Goal: Task Accomplishment & Management: Complete application form

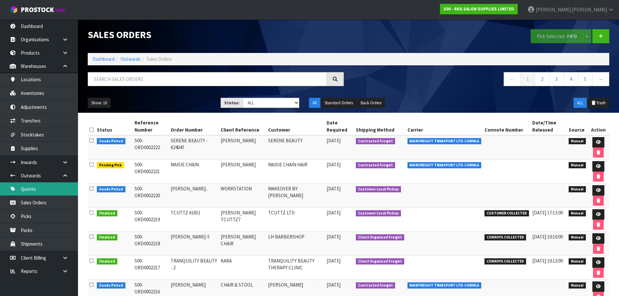
click at [32, 186] on link "Quotes" at bounding box center [39, 188] width 78 height 13
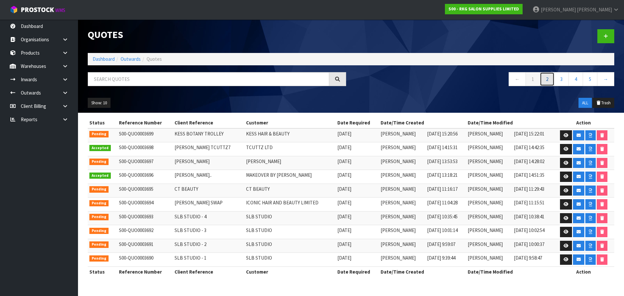
click at [547, 81] on link "2" at bounding box center [546, 79] width 15 height 14
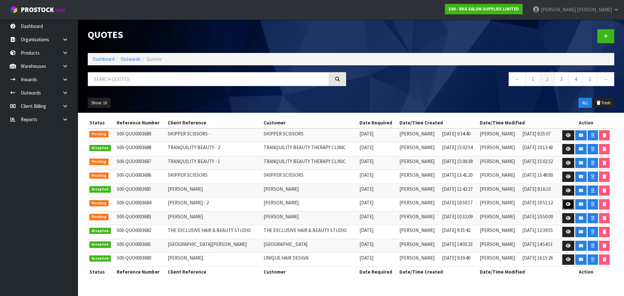
click at [566, 204] on icon at bounding box center [567, 204] width 5 height 4
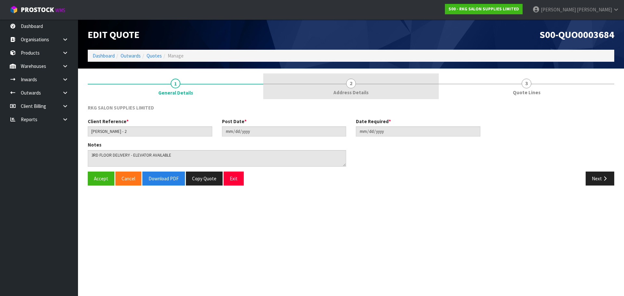
click at [352, 86] on span "2" at bounding box center [351, 84] width 10 height 10
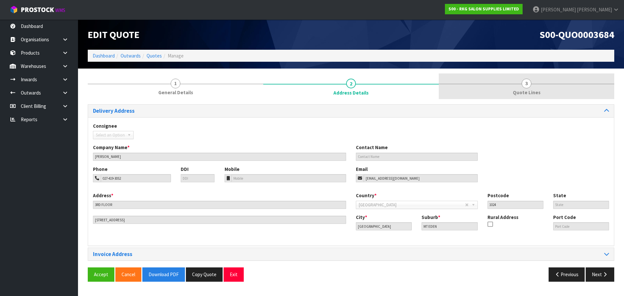
click at [523, 85] on span "3" at bounding box center [526, 84] width 10 height 10
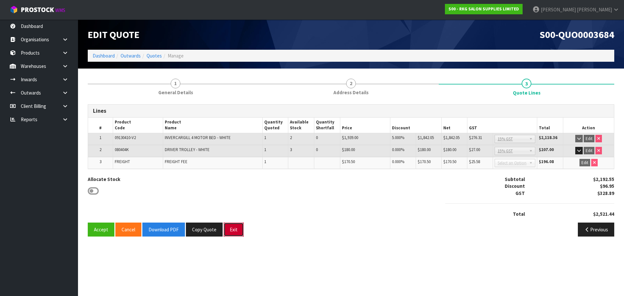
click at [227, 232] on button "Exit" at bounding box center [233, 229] width 20 height 14
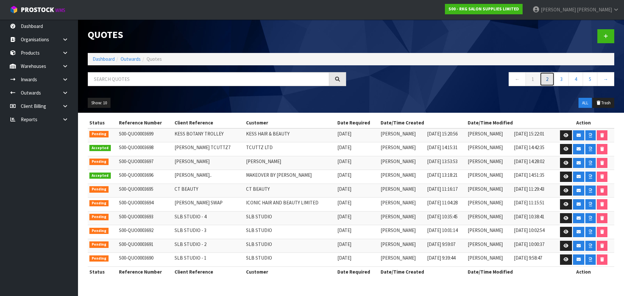
click at [548, 80] on link "2" at bounding box center [546, 79] width 15 height 14
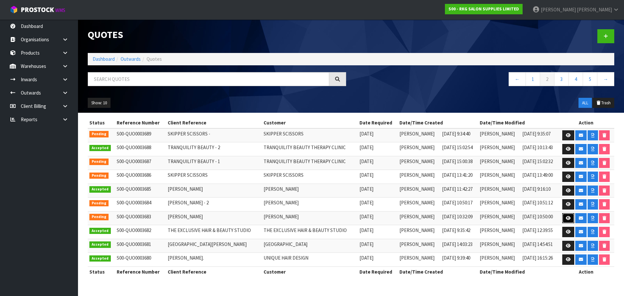
click at [566, 219] on icon at bounding box center [567, 218] width 5 height 4
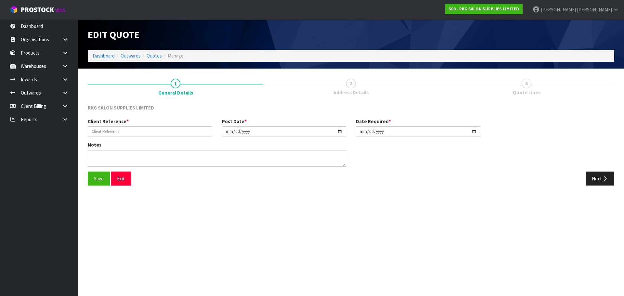
type input "[PERSON_NAME]"
type input "[DATE]"
type textarea "3RD FLOOR DELIVERY - ELEVATOR AVAILABLE"
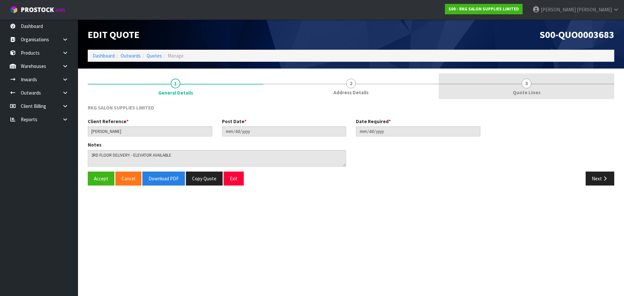
click at [524, 84] on span "3" at bounding box center [526, 84] width 10 height 10
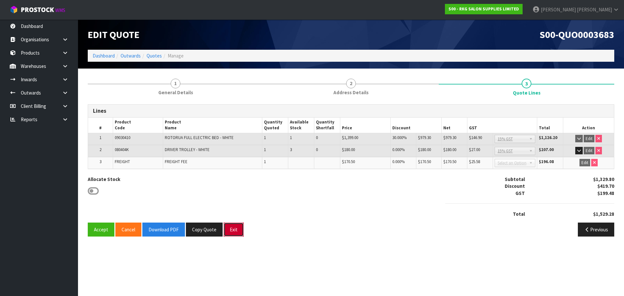
click at [233, 229] on button "Exit" at bounding box center [233, 229] width 20 height 14
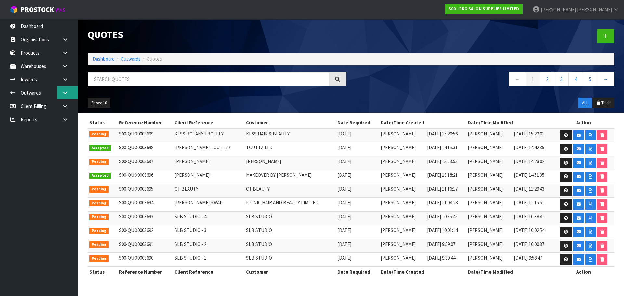
click at [64, 93] on icon at bounding box center [65, 92] width 6 height 5
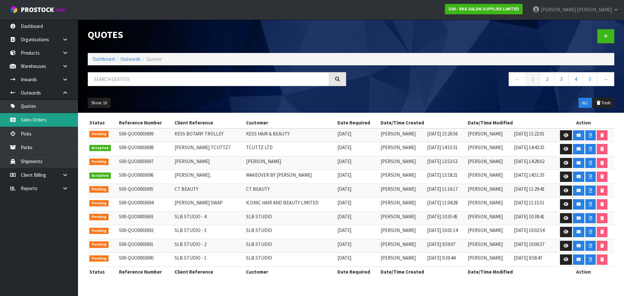
click at [32, 119] on link "Sales Orders" at bounding box center [39, 119] width 78 height 13
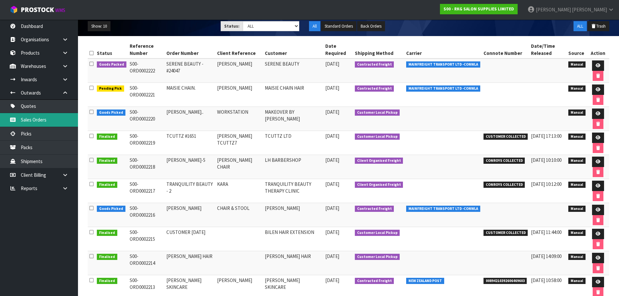
scroll to position [11, 0]
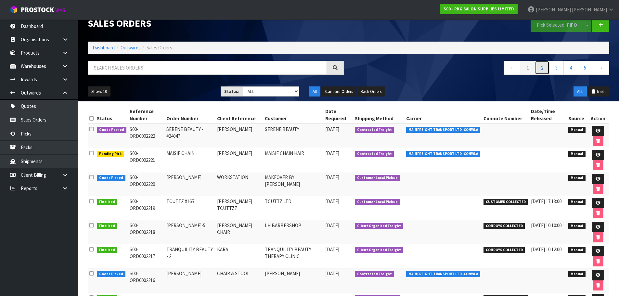
drag, startPoint x: 542, startPoint y: 67, endPoint x: 536, endPoint y: 77, distance: 11.4
click at [542, 67] on link "2" at bounding box center [542, 68] width 15 height 14
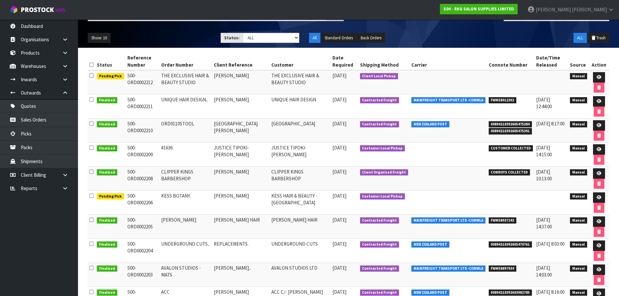
scroll to position [76, 0]
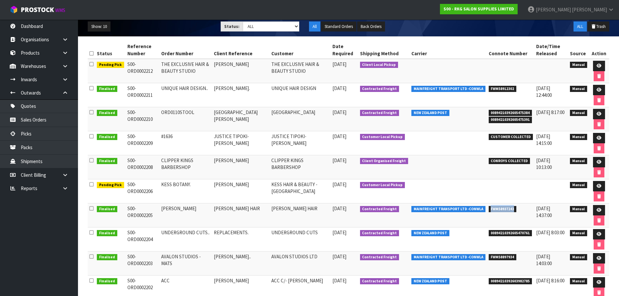
drag, startPoint x: 488, startPoint y: 209, endPoint x: 513, endPoint y: 210, distance: 24.7
click at [513, 210] on span "FWM58937243" at bounding box center [502, 209] width 28 height 6
copy span "FWM58937243"
click at [599, 185] on icon at bounding box center [598, 186] width 5 height 4
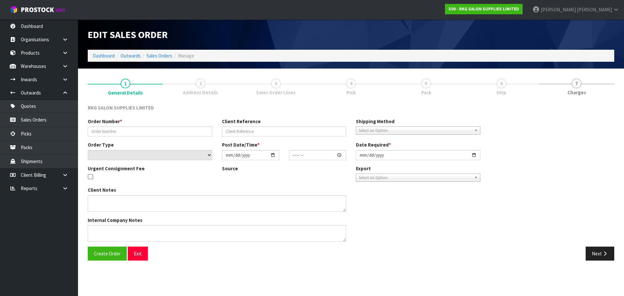
type input "KESS BOTANY."
type input "[PERSON_NAME]"
select select "number:0"
type input "[DATE]"
type input "08:46:00.000"
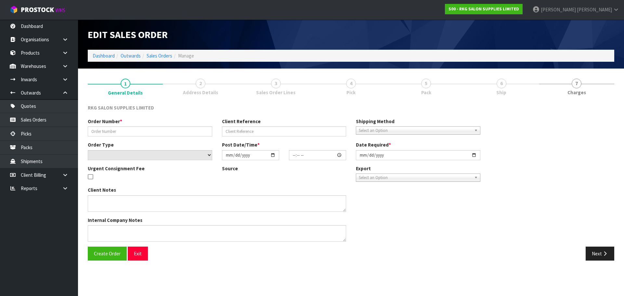
type input "[DATE]"
type textarea "FOR PICK UP [DATE]"
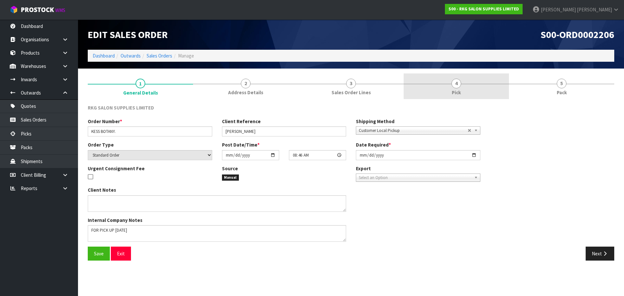
click at [456, 85] on span "4" at bounding box center [456, 84] width 10 height 10
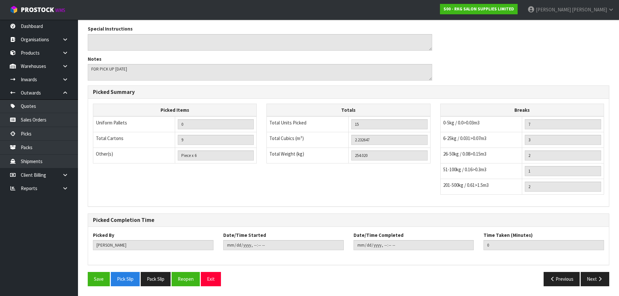
scroll to position [280, 0]
click at [192, 279] on button "Reopen" at bounding box center [185, 279] width 28 height 14
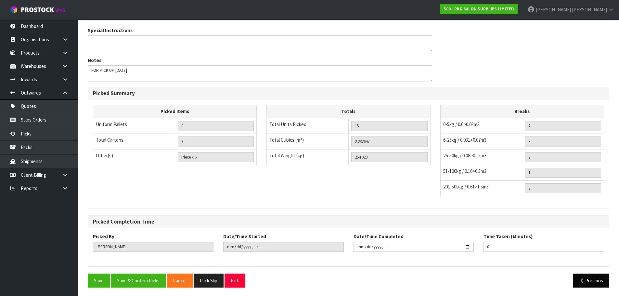
scroll to position [303, 0]
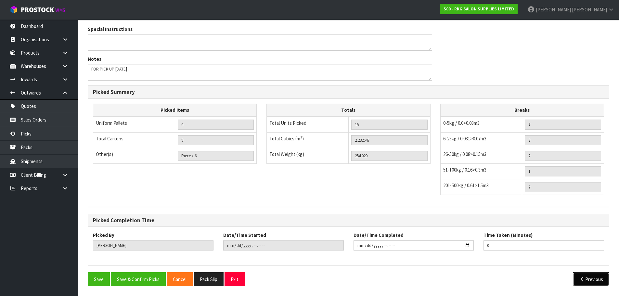
click at [579, 279] on icon "button" at bounding box center [582, 279] width 6 height 5
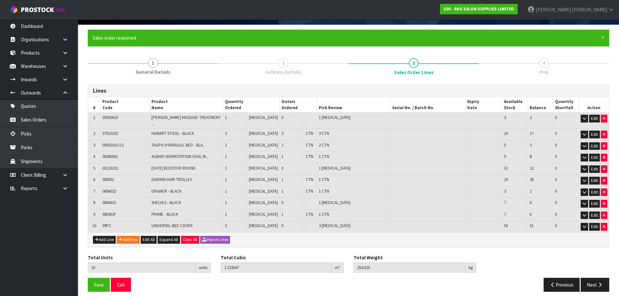
scroll to position [45, 0]
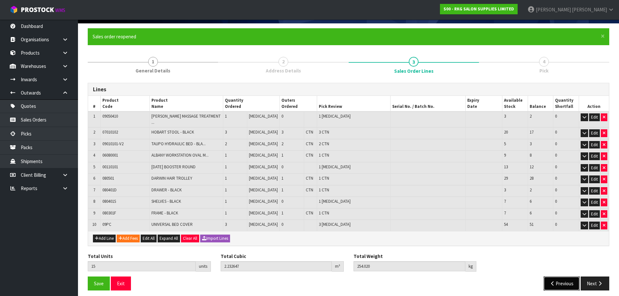
click at [556, 283] on button "Previous" at bounding box center [561, 283] width 36 height 14
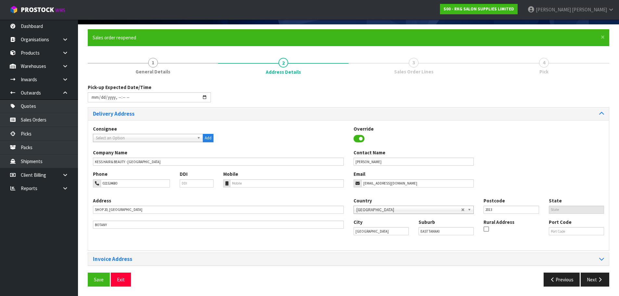
scroll to position [44, 0]
click at [598, 283] on button "Next" at bounding box center [594, 279] width 29 height 14
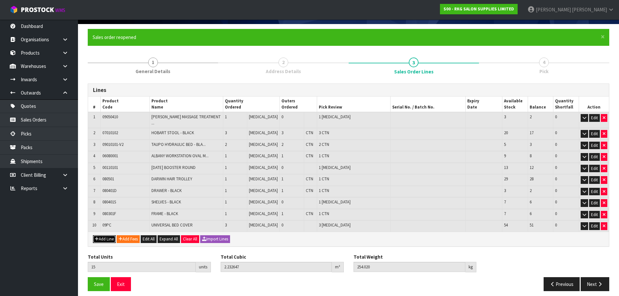
click at [102, 235] on button "Add Line" at bounding box center [104, 239] width 23 height 8
type input "0"
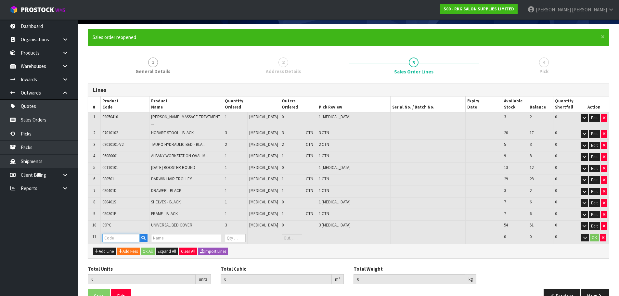
click at [109, 234] on input "text" at bounding box center [121, 238] width 38 height 8
type input "080301"
click at [125, 245] on link "080301 F" at bounding box center [128, 244] width 51 height 9
type input "080301F"
type input "15"
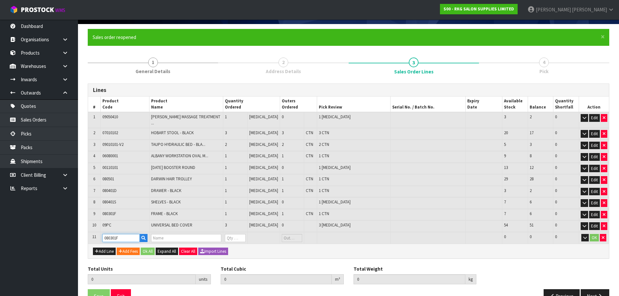
type input "2.232647"
type input "254.02"
type input "FRAME - BLACK"
type input "0"
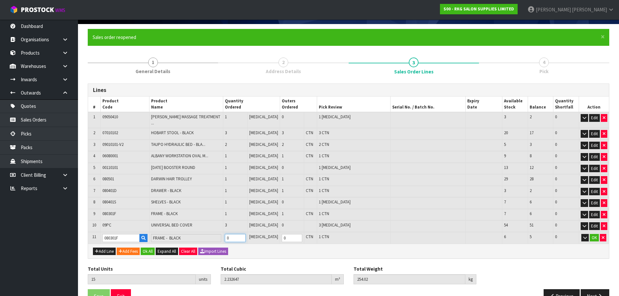
type input "16"
type input "2.288879"
type input "264.02"
type input "1"
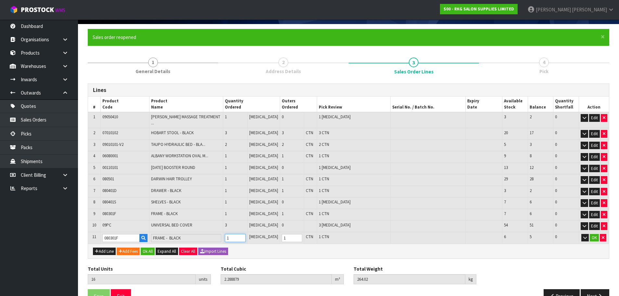
type input "1"
click at [245, 234] on input "1" at bounding box center [235, 238] width 20 height 8
click at [594, 234] on button "OK" at bounding box center [593, 238] width 9 height 8
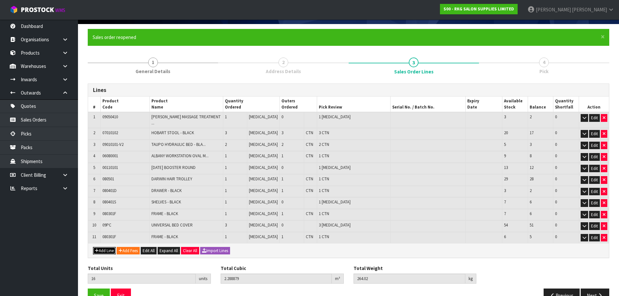
click at [107, 247] on button "Add Line" at bounding box center [104, 251] width 23 height 8
type input "0"
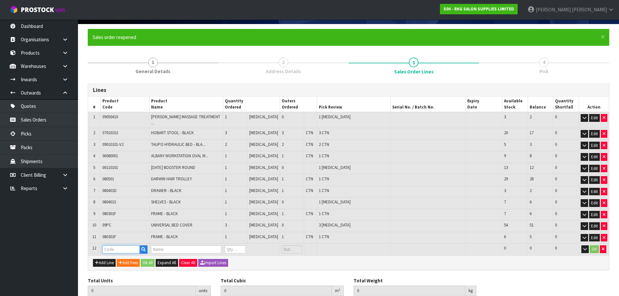
click at [129, 246] on input "text" at bounding box center [121, 249] width 38 height 8
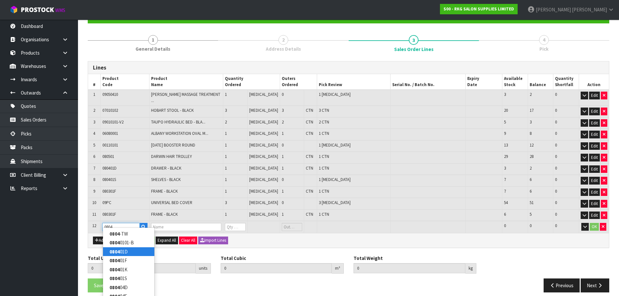
scroll to position [77, 0]
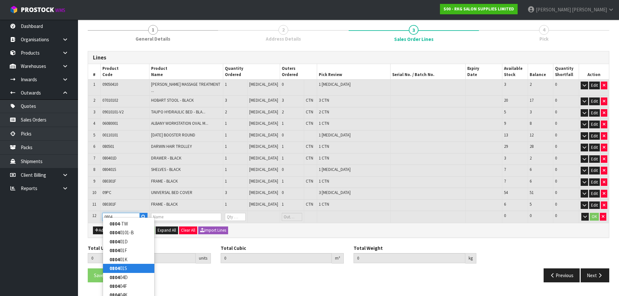
type input "0804"
click at [125, 269] on link "0804 01S" at bounding box center [128, 268] width 51 height 9
type input "080401S"
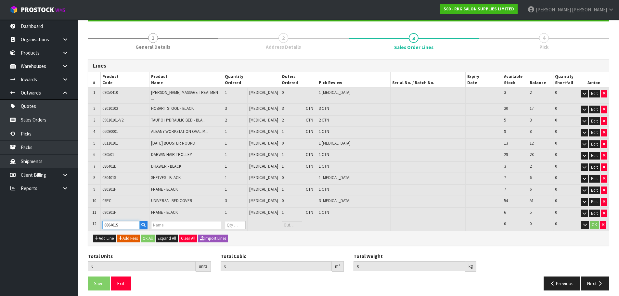
type input "16"
type input "2.288879"
type input "264.02"
type input "SHELVES - BLACK"
type input "0"
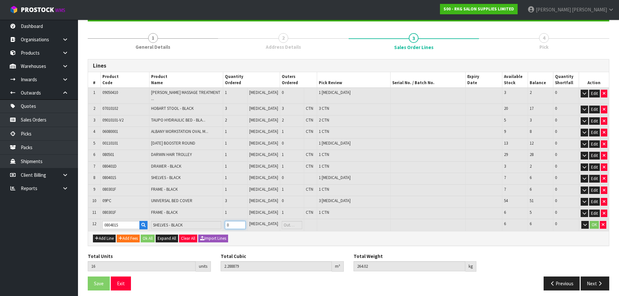
type input "17"
type input "2.341932"
type input "271.62"
type input "1"
click at [245, 221] on input "1" at bounding box center [235, 225] width 20 height 8
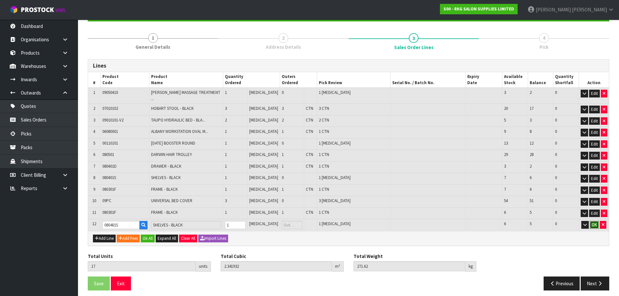
click at [592, 221] on button "OK" at bounding box center [593, 225] width 9 height 8
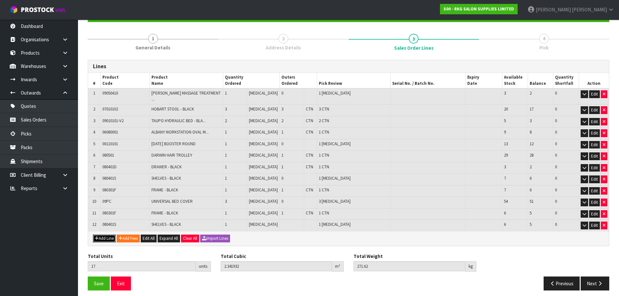
click at [104, 236] on button "Add Line" at bounding box center [104, 238] width 23 height 8
type input "0"
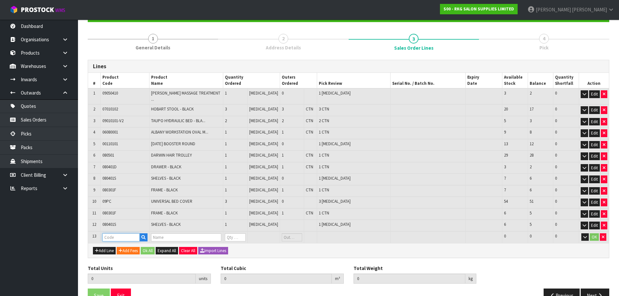
click at [108, 233] on input "text" at bounding box center [121, 237] width 38 height 8
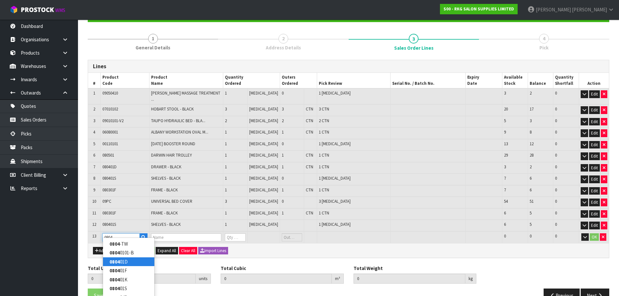
type input "0804"
click at [119, 261] on strong "0804" at bounding box center [114, 262] width 10 height 6
type input "080401D"
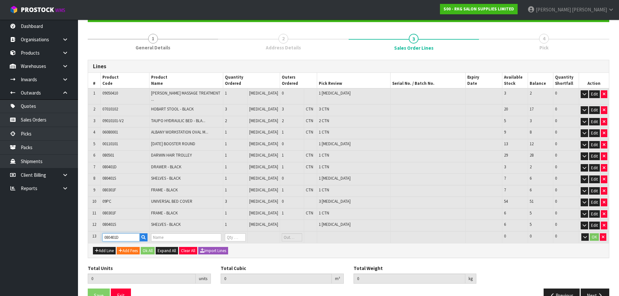
type input "17"
type input "2.341932"
type input "271.62"
type input "DRAWER - BLACK"
type input "0"
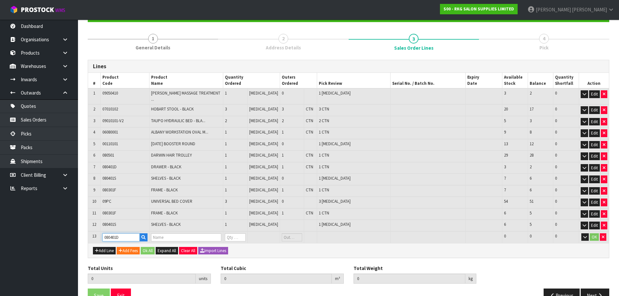
type input "0"
type input "18"
type input "2.392388"
type input "287.28"
type input "1"
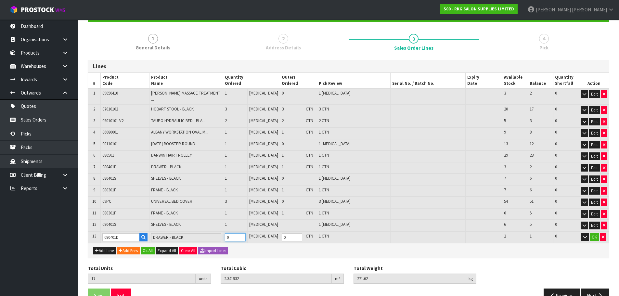
type input "1"
click at [245, 233] on input "1" at bounding box center [235, 237] width 20 height 8
click at [592, 233] on button "OK" at bounding box center [593, 237] width 9 height 8
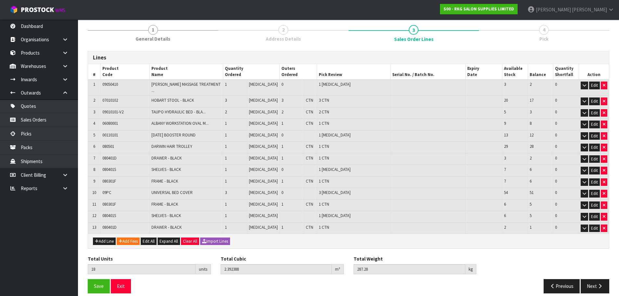
scroll to position [80, 0]
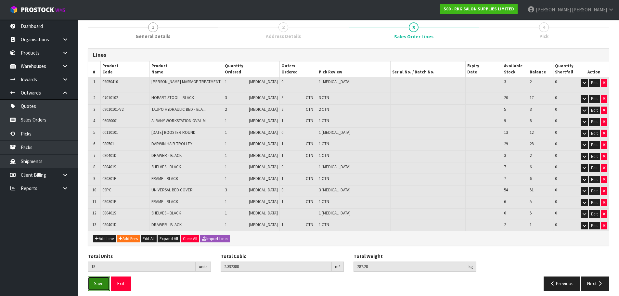
click at [95, 280] on span "Save" at bounding box center [99, 283] width 10 height 6
click at [590, 280] on button "Next" at bounding box center [594, 283] width 29 height 14
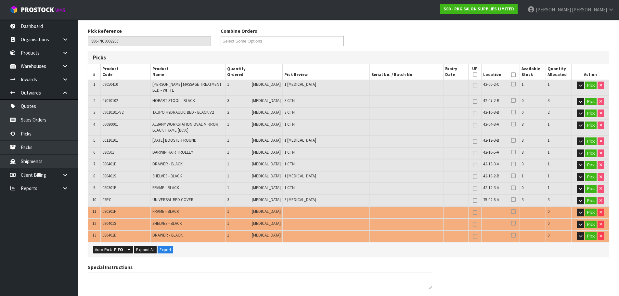
scroll to position [112, 0]
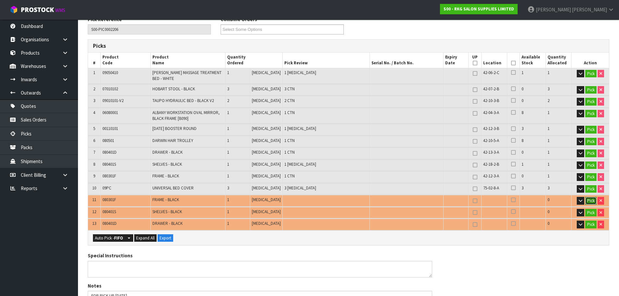
click at [591, 202] on button "Pick" at bounding box center [590, 201] width 11 height 8
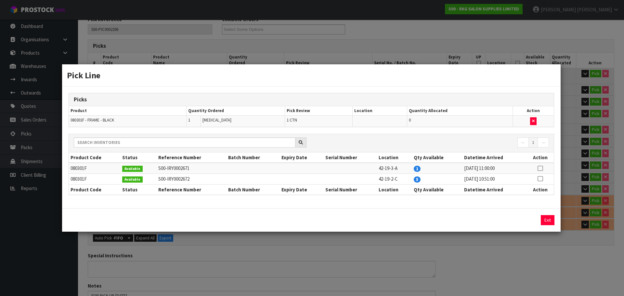
click at [539, 169] on icon at bounding box center [539, 168] width 5 height 0
click at [523, 221] on button "Assign Pick" at bounding box center [525, 220] width 27 height 10
type input "10"
type input "16"
type input "2.288879"
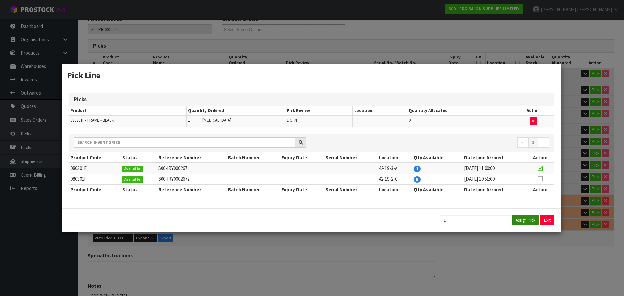
type input "264.02"
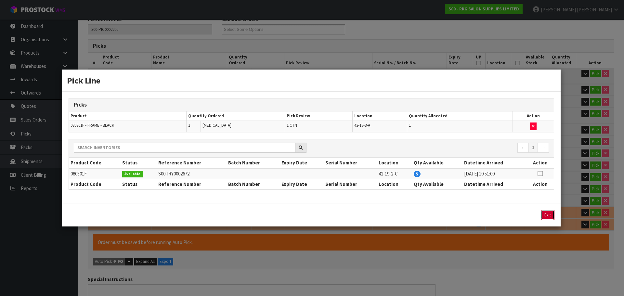
click at [550, 217] on button "Exit" at bounding box center [547, 215] width 14 height 10
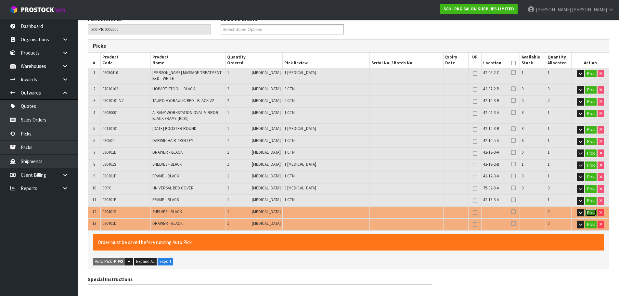
click at [593, 209] on button "Pick" at bounding box center [590, 213] width 11 height 8
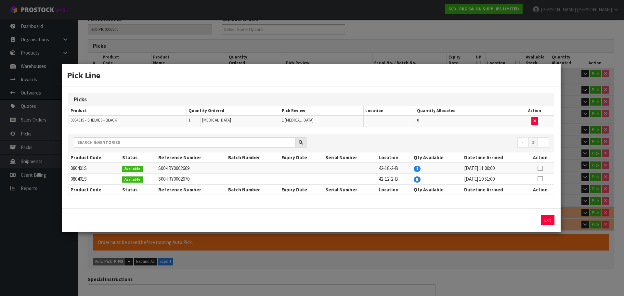
click at [539, 169] on icon at bounding box center [539, 168] width 5 height 0
click at [528, 221] on button "Assign Pick" at bounding box center [525, 220] width 27 height 10
type input "Piece x 7"
type input "17"
type input "2.341932"
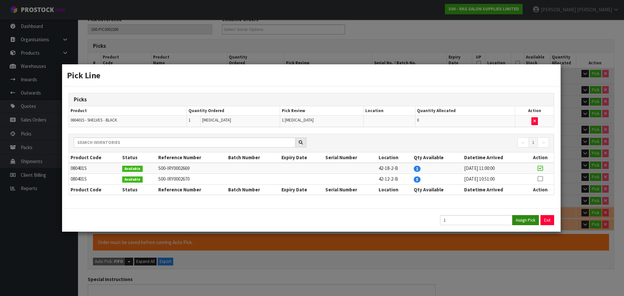
type input "271.62"
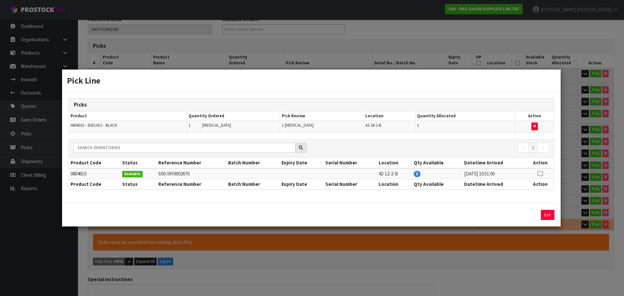
click at [544, 220] on div "Exit" at bounding box center [311, 214] width 498 height 23
click at [550, 216] on button "Exit" at bounding box center [547, 215] width 14 height 10
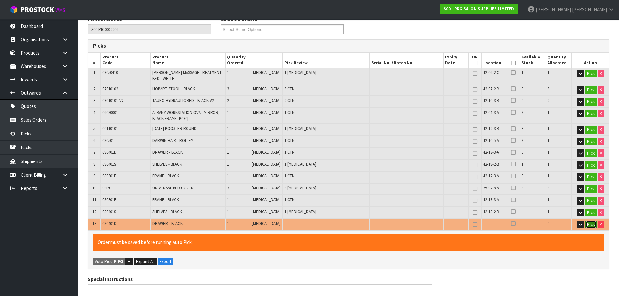
click at [588, 225] on button "Pick" at bounding box center [590, 225] width 11 height 8
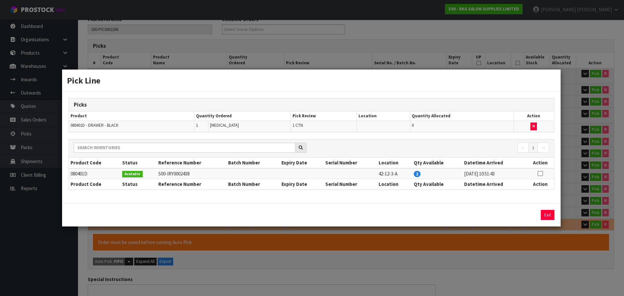
drag, startPoint x: 540, startPoint y: 173, endPoint x: 535, endPoint y: 197, distance: 24.5
click at [540, 174] on icon at bounding box center [539, 173] width 5 height 0
click at [522, 213] on button "Assign Pick" at bounding box center [525, 215] width 27 height 10
type input "11"
type input "18"
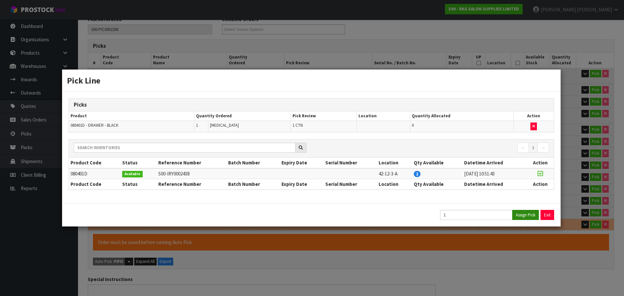
type input "2.392388"
type input "287.28"
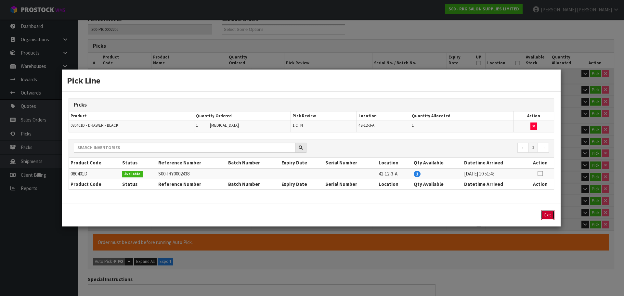
click at [548, 215] on button "Exit" at bounding box center [547, 215] width 14 height 10
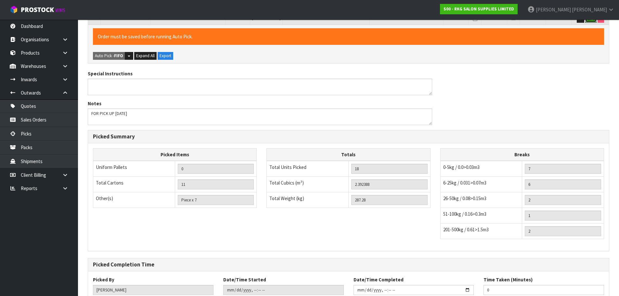
scroll to position [362, 0]
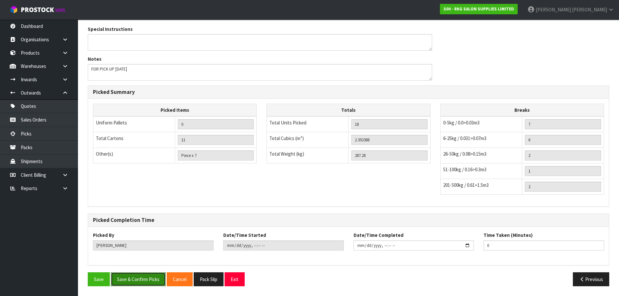
click at [134, 284] on button "Save & Confirm Picks" at bounding box center [138, 279] width 55 height 14
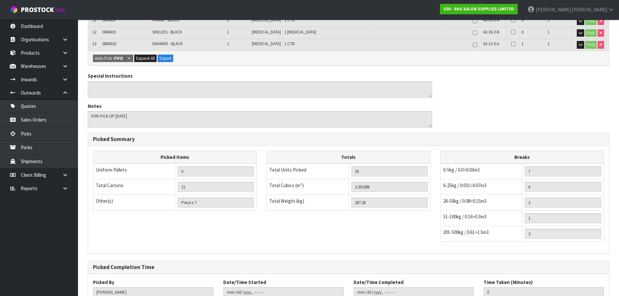
scroll to position [339, 0]
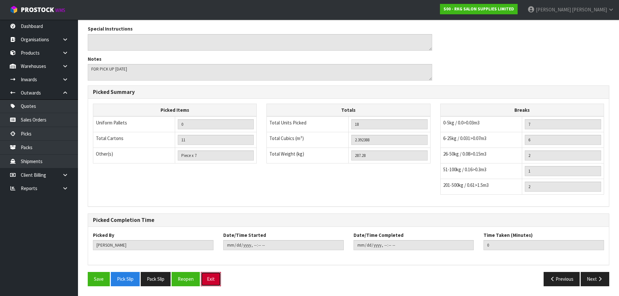
click at [213, 281] on button "Exit" at bounding box center [211, 279] width 20 height 14
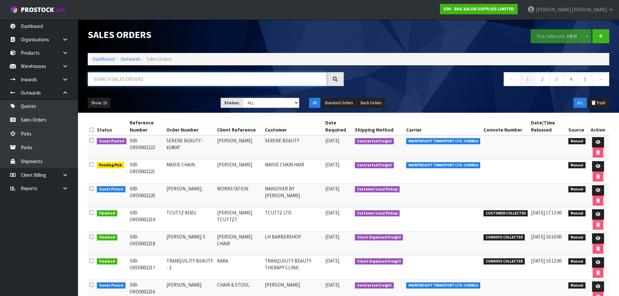
click at [130, 81] on input "text" at bounding box center [207, 79] width 239 height 14
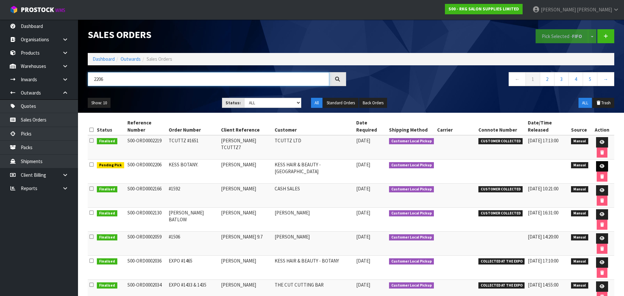
type input "2206"
click at [599, 164] on icon at bounding box center [601, 166] width 5 height 4
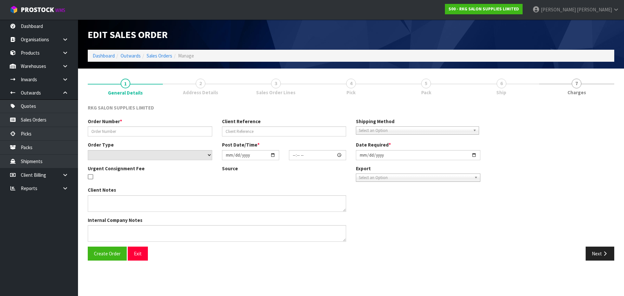
type input "KESS BOTANY."
type input "[PERSON_NAME]"
select select "number:0"
type input "[DATE]"
type input "08:46:00.000"
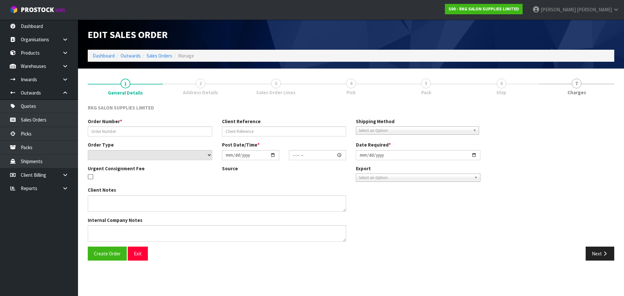
type input "[DATE]"
type textarea "FOR PICK UP [DATE]"
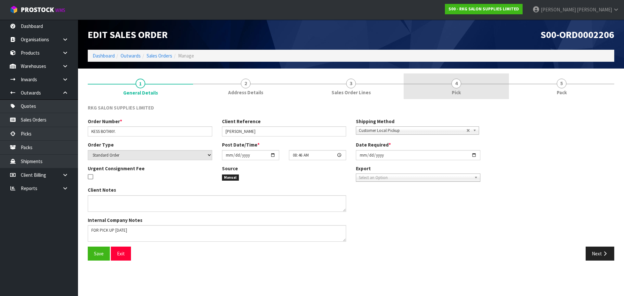
click at [458, 85] on span "4" at bounding box center [456, 84] width 10 height 10
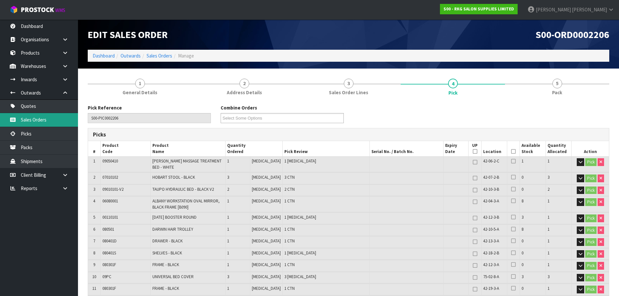
click at [33, 119] on link "Sales Orders" at bounding box center [39, 119] width 78 height 13
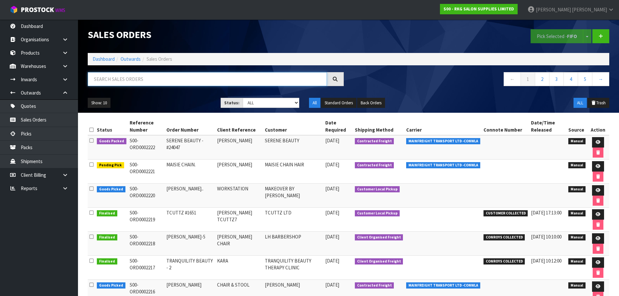
click at [110, 78] on input "text" at bounding box center [207, 79] width 239 height 14
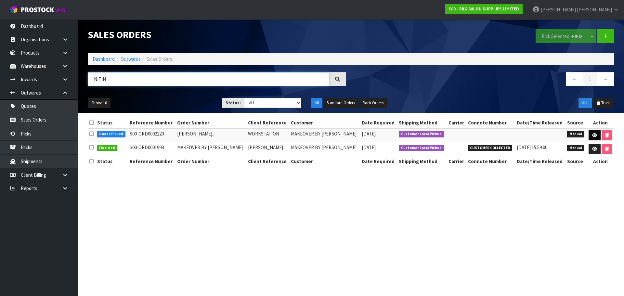
type input "NITIN"
click at [592, 137] on icon at bounding box center [594, 135] width 5 height 4
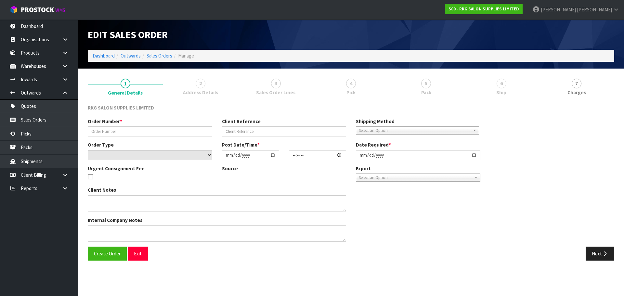
type input "[PERSON_NAME].."
type input "WORKSTATION"
select select "number:0"
type input "[DATE]"
type input "15:00:00.000"
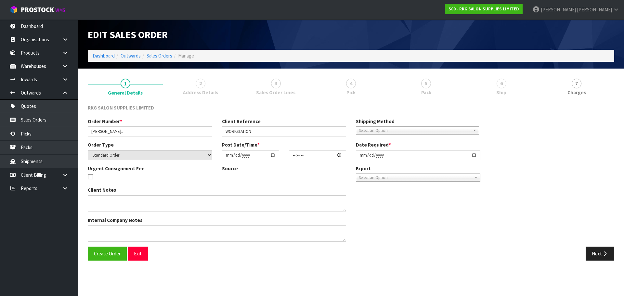
type input "[DATE]"
type textarea "FOR PICK UP"
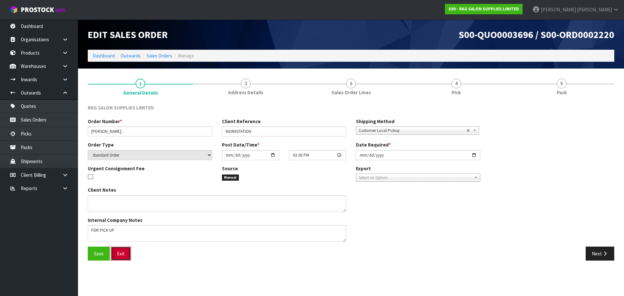
click at [118, 253] on button "Exit" at bounding box center [121, 253] width 20 height 14
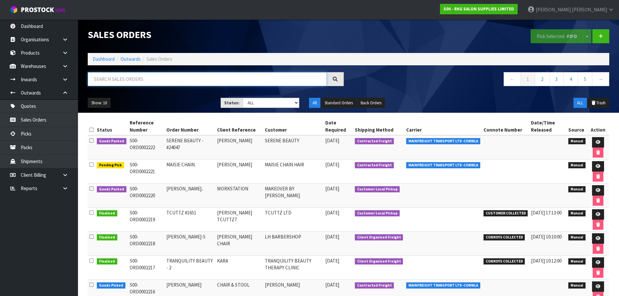
click at [109, 81] on input "text" at bounding box center [207, 79] width 239 height 14
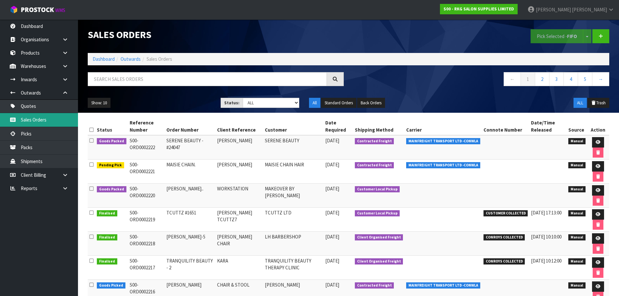
click at [26, 120] on link "Sales Orders" at bounding box center [39, 119] width 78 height 13
click at [29, 103] on link "Quotes" at bounding box center [39, 105] width 78 height 13
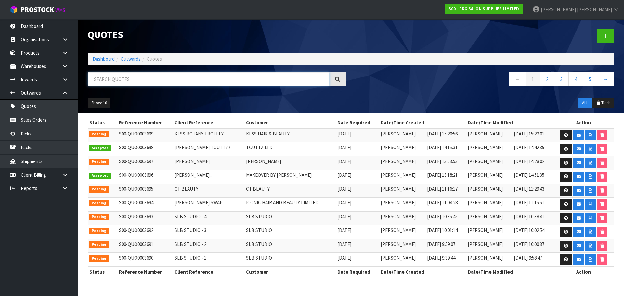
click at [113, 82] on input "text" at bounding box center [208, 79] width 241 height 14
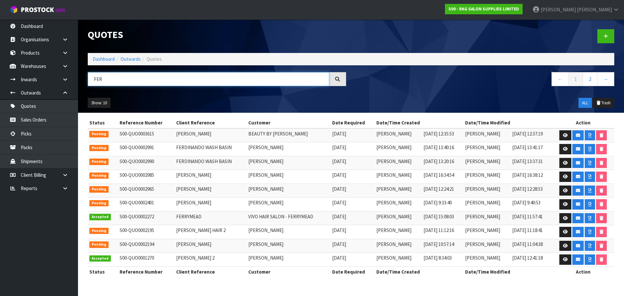
drag, startPoint x: 104, startPoint y: 79, endPoint x: 90, endPoint y: 80, distance: 14.4
click at [90, 80] on input "FER" at bounding box center [208, 79] width 241 height 14
type input "F"
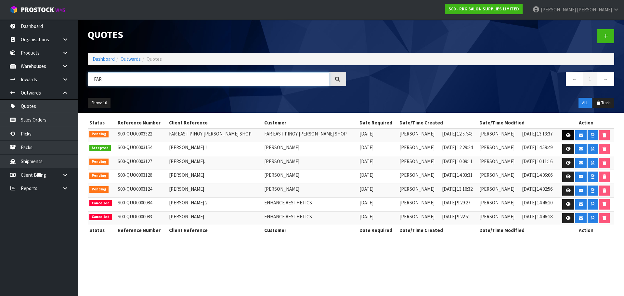
type input "FAR"
click at [565, 134] on icon at bounding box center [567, 135] width 5 height 4
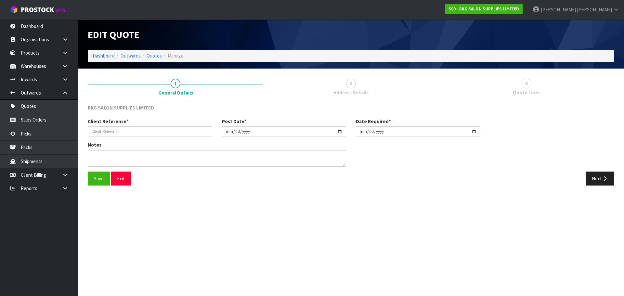
type input "FAR EAST PINOY [PERSON_NAME] SHOP"
type input "[DATE]"
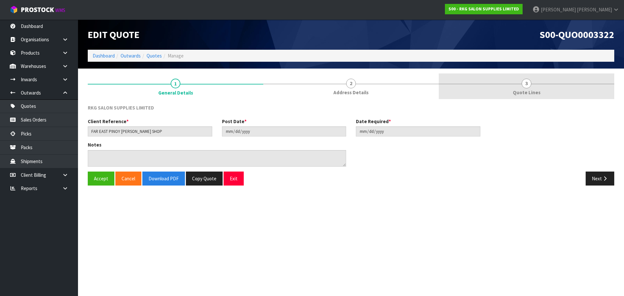
click at [528, 82] on span "3" at bounding box center [526, 84] width 10 height 10
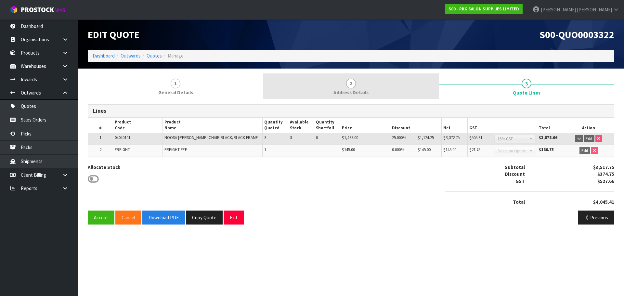
click at [347, 86] on span "2" at bounding box center [351, 84] width 10 height 10
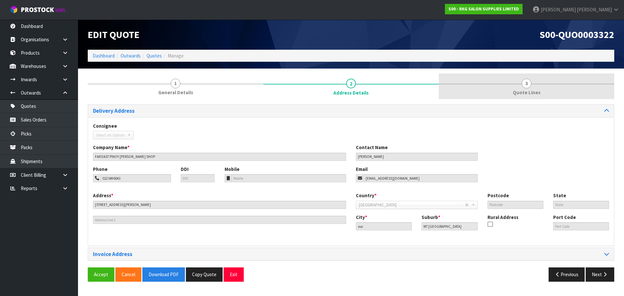
drag, startPoint x: 526, startPoint y: 84, endPoint x: 516, endPoint y: 99, distance: 18.2
click at [526, 84] on span "3" at bounding box center [526, 84] width 10 height 10
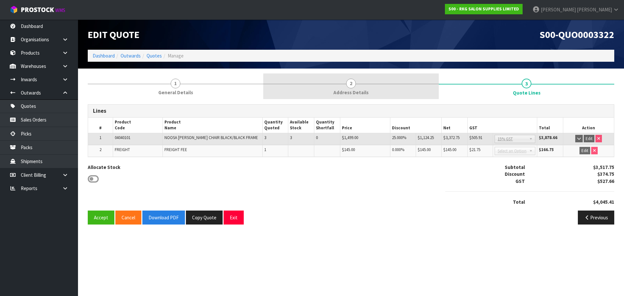
click at [352, 84] on span "2" at bounding box center [351, 84] width 10 height 10
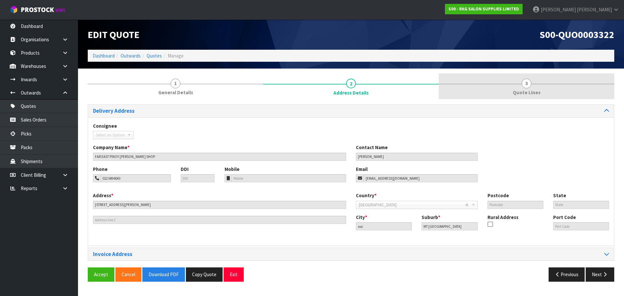
click at [522, 82] on span "3" at bounding box center [526, 84] width 10 height 10
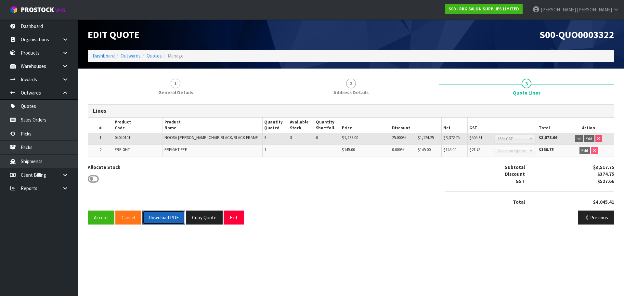
drag, startPoint x: 160, startPoint y: 219, endPoint x: 187, endPoint y: 210, distance: 28.3
click at [160, 219] on button "Download PDF" at bounding box center [163, 217] width 43 height 14
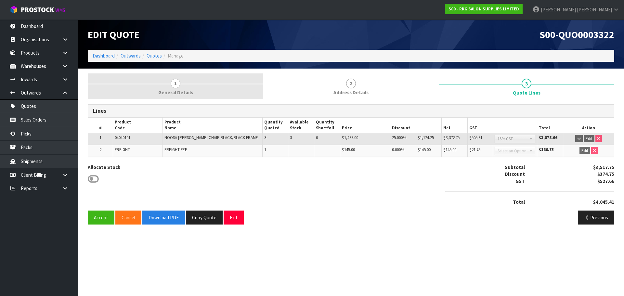
click at [174, 85] on span "1" at bounding box center [176, 84] width 10 height 10
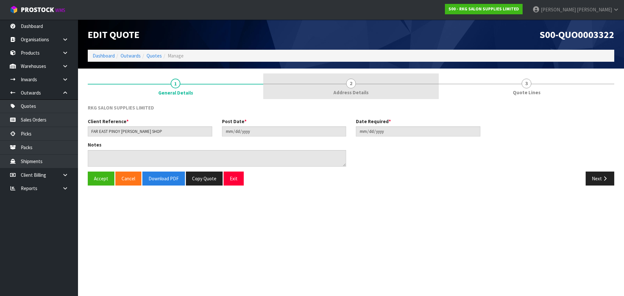
click at [349, 85] on span "2" at bounding box center [351, 84] width 10 height 10
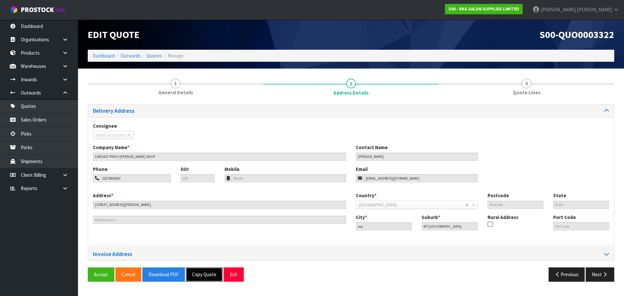
drag, startPoint x: 198, startPoint y: 273, endPoint x: 204, endPoint y: 269, distance: 6.5
click at [198, 273] on button "Copy Quote" at bounding box center [204, 274] width 37 height 14
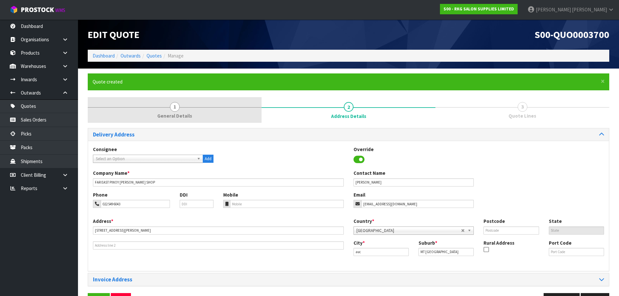
click at [177, 111] on link "1 General Details" at bounding box center [175, 110] width 174 height 26
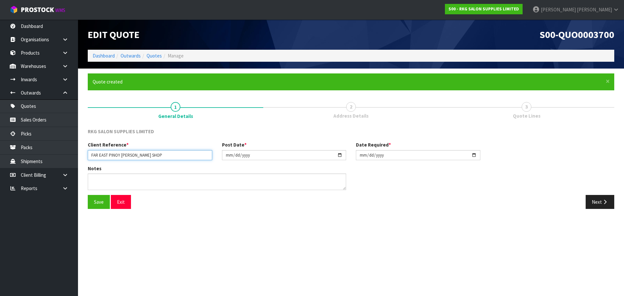
click at [91, 155] on input "FAR EAST PINOY [PERSON_NAME] SHOP" at bounding box center [150, 155] width 124 height 10
type input "[PERSON_NAME]"
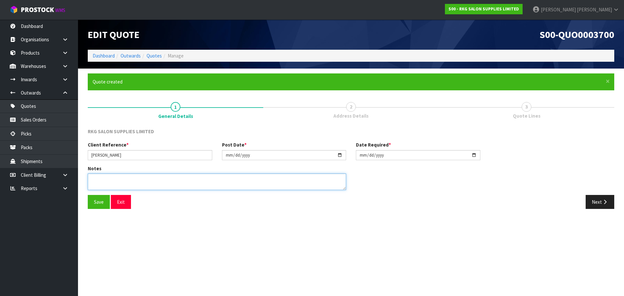
click at [98, 176] on textarea at bounding box center [217, 181] width 258 height 17
type textarea "FOR PICK UP"
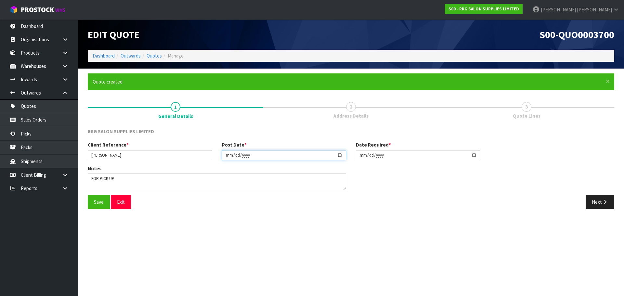
click at [338, 156] on input "[DATE]" at bounding box center [284, 155] width 124 height 10
type input "[DATE]"
click at [474, 154] on input "[DATE]" at bounding box center [418, 155] width 124 height 10
type input "[DATE]"
click at [94, 204] on button "Save" at bounding box center [99, 202] width 22 height 14
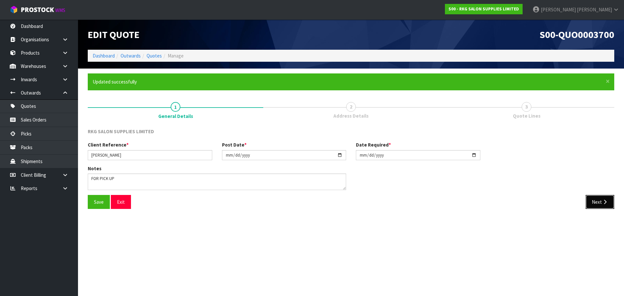
click at [602, 204] on icon "button" at bounding box center [604, 201] width 6 height 5
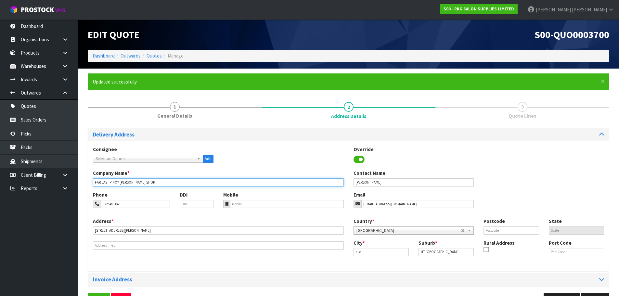
click at [155, 182] on input "FAR EAST PINOY [PERSON_NAME] SHOP" at bounding box center [218, 182] width 251 height 8
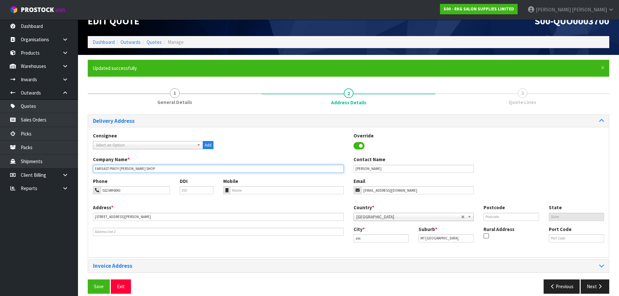
scroll to position [21, 0]
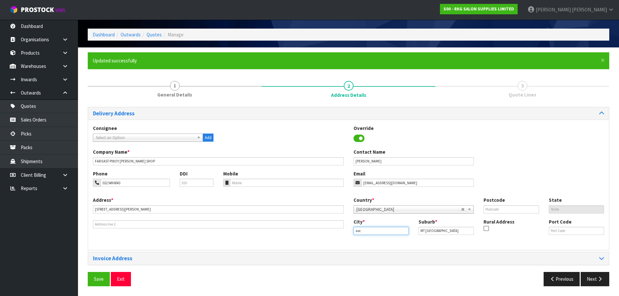
drag, startPoint x: 366, startPoint y: 229, endPoint x: 352, endPoint y: 230, distance: 13.3
click at [352, 230] on div "City * auc" at bounding box center [380, 226] width 65 height 17
click at [361, 242] on strong "[PERSON_NAME]" at bounding box center [378, 242] width 37 height 6
type input "[GEOGRAPHIC_DATA]"
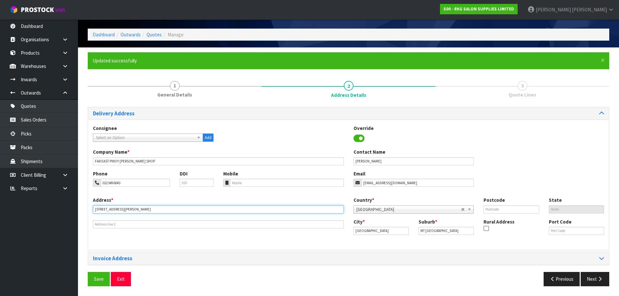
drag, startPoint x: 128, startPoint y: 209, endPoint x: 90, endPoint y: 209, distance: 38.0
click at [90, 209] on div "Address * [STREET_ADDRESS][PERSON_NAME]" at bounding box center [218, 212] width 260 height 32
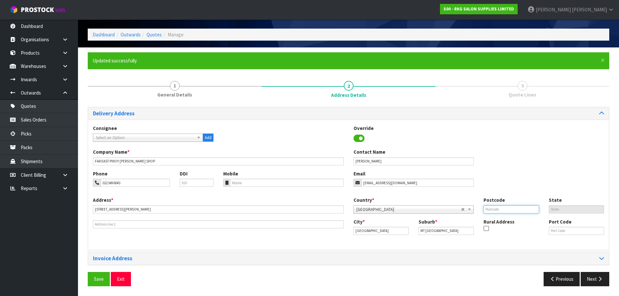
click at [498, 209] on input "text" at bounding box center [510, 209] width 55 height 8
type input "1060"
click at [496, 179] on div "Phone 022 549 6043 DDI Mobile Email [EMAIL_ADDRESS][DOMAIN_NAME]" at bounding box center [348, 183] width 521 height 26
click at [101, 276] on button "Save" at bounding box center [99, 279] width 22 height 14
click at [587, 280] on button "Next" at bounding box center [594, 279] width 29 height 14
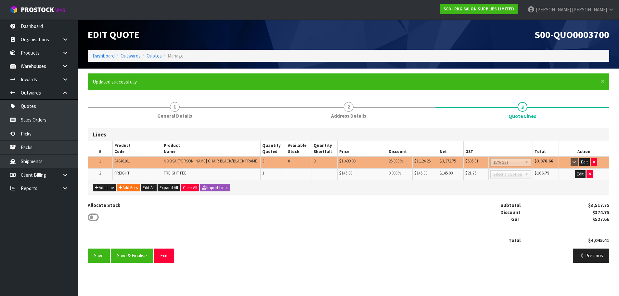
scroll to position [0, 0]
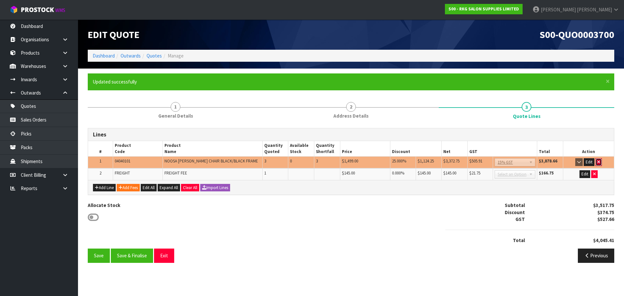
click at [598, 159] on button "button" at bounding box center [598, 162] width 6 height 8
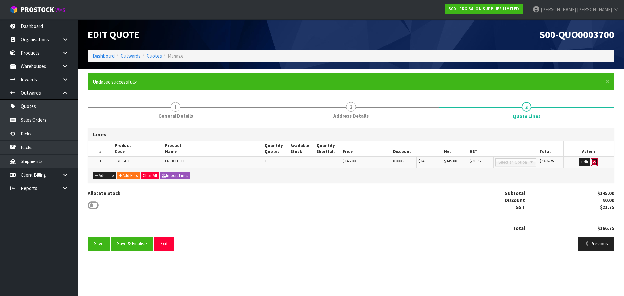
click at [595, 162] on icon "button" at bounding box center [594, 162] width 3 height 4
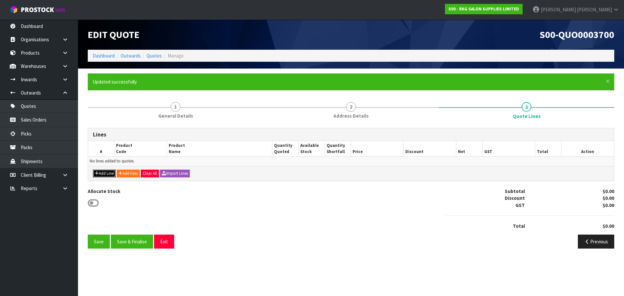
click at [105, 175] on button "Add Line" at bounding box center [104, 174] width 23 height 8
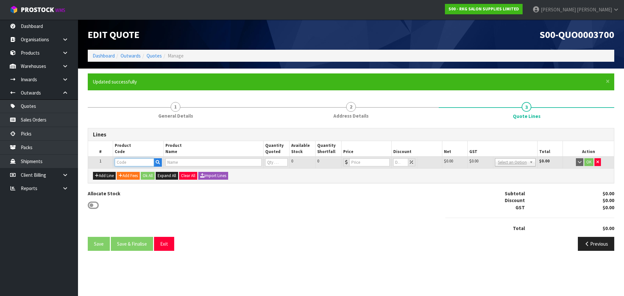
click at [129, 165] on input "text" at bounding box center [134, 162] width 39 height 8
type input "041201"
click at [136, 173] on strong "041201" at bounding box center [129, 173] width 16 height 6
type input "04120101"
type input "[PERSON_NAME] CHAIR BLACK/BLACK/CHROME"
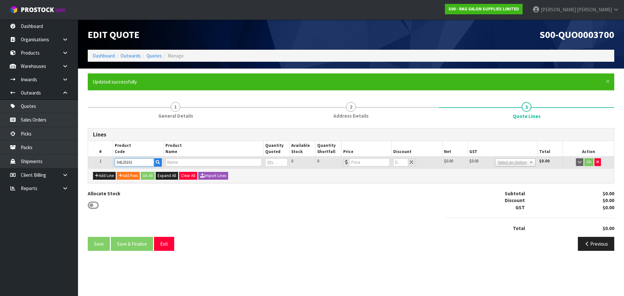
type input "0"
type input "1199"
type input "0"
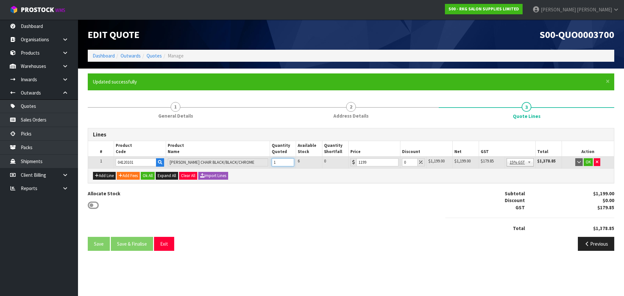
type input "1"
click at [289, 161] on input "1" at bounding box center [283, 162] width 23 height 8
drag, startPoint x: 408, startPoint y: 163, endPoint x: 399, endPoint y: 165, distance: 8.7
click at [399, 165] on tr "1 04120101 [PERSON_NAME] CHAIR BLACK/BLACK/CHROME 1 6 0 1199 0 $1,199.00 $0.00 …" at bounding box center [350, 163] width 525 height 12
type input "5"
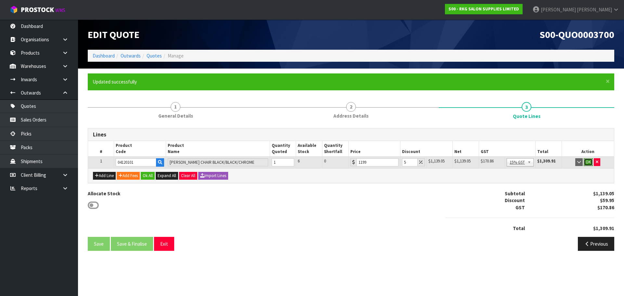
click at [588, 163] on button "OK" at bounding box center [587, 162] width 9 height 8
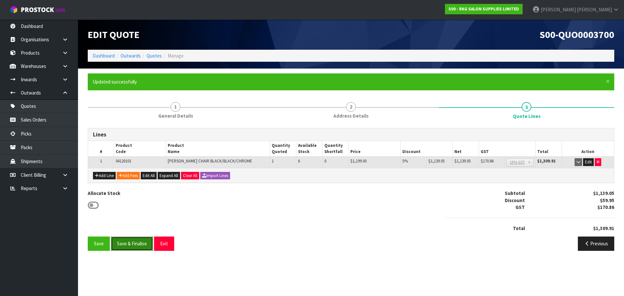
click at [131, 242] on button "Save & Finalise" at bounding box center [132, 243] width 42 height 14
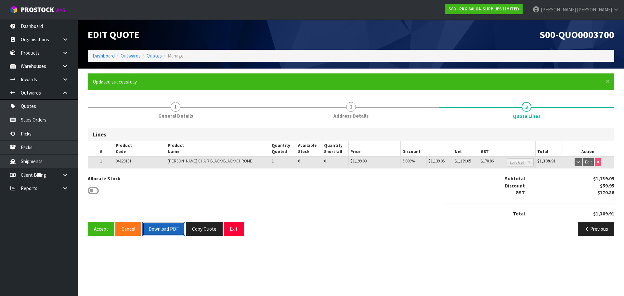
click at [164, 227] on button "Download PDF" at bounding box center [163, 229] width 43 height 14
click at [232, 229] on button "Exit" at bounding box center [233, 229] width 20 height 14
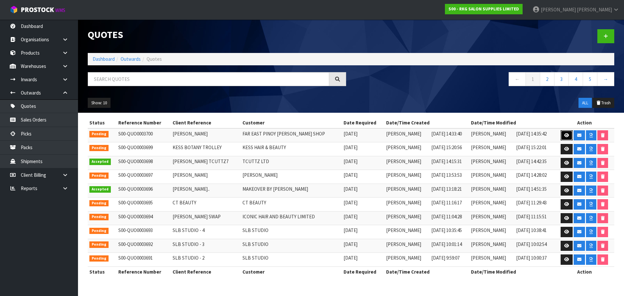
click at [564, 135] on icon at bounding box center [566, 135] width 5 height 4
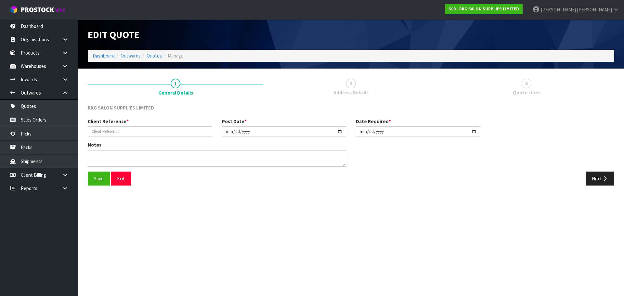
type input "[PERSON_NAME]"
type input "[DATE]"
type textarea "FOR PICK UP"
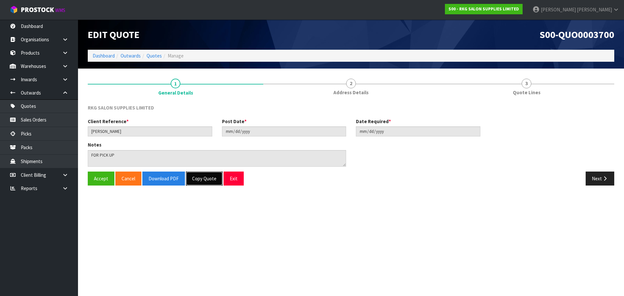
click at [203, 177] on button "Copy Quote" at bounding box center [204, 178] width 37 height 14
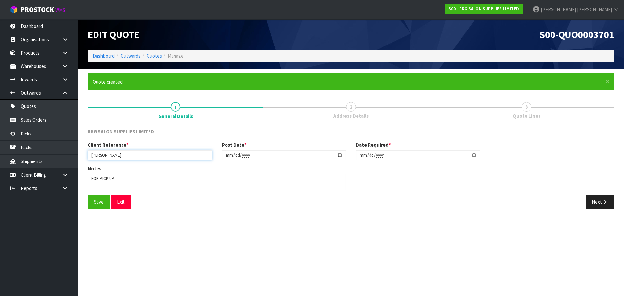
click at [159, 156] on input "[PERSON_NAME]" at bounding box center [150, 155] width 124 height 10
type input "[PERSON_NAME]"
click at [101, 203] on button "Save" at bounding box center [99, 202] width 22 height 14
click at [595, 203] on button "Next" at bounding box center [599, 202] width 29 height 14
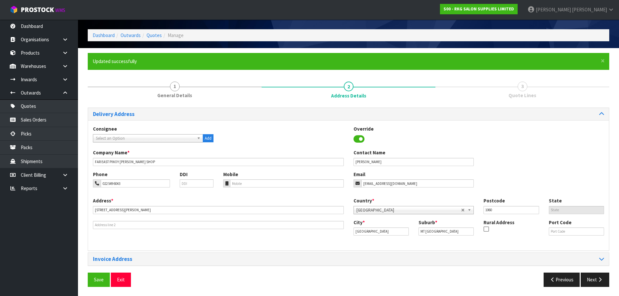
scroll to position [21, 0]
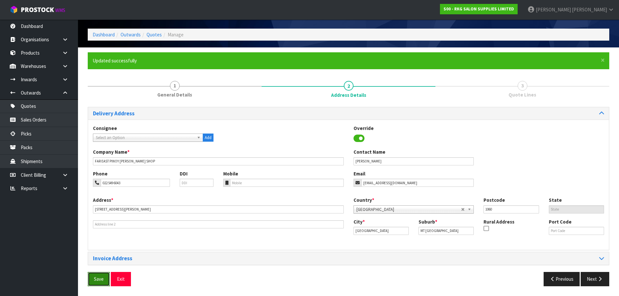
drag, startPoint x: 99, startPoint y: 278, endPoint x: 105, endPoint y: 274, distance: 7.0
click at [102, 276] on button "Save" at bounding box center [99, 279] width 22 height 14
click at [589, 276] on button "Next" at bounding box center [594, 279] width 29 height 14
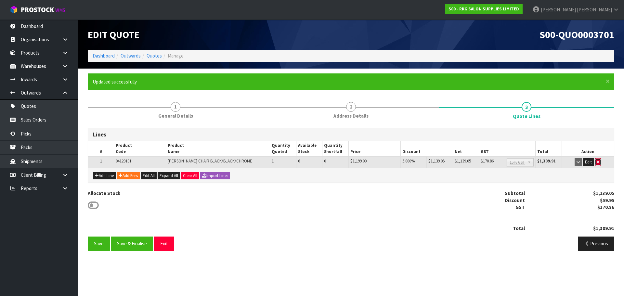
click at [598, 160] on icon "button" at bounding box center [597, 162] width 3 height 4
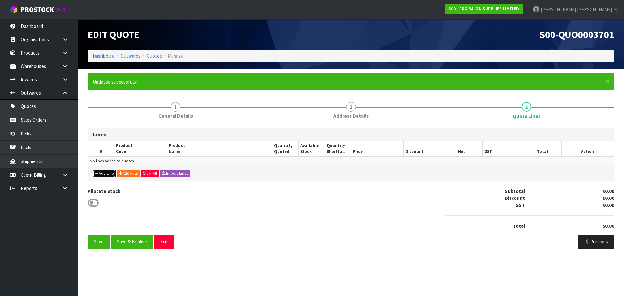
click at [103, 172] on button "Add Line" at bounding box center [104, 174] width 23 height 8
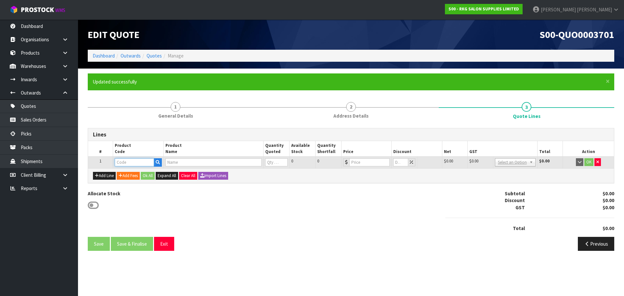
click at [138, 164] on input "text" at bounding box center [134, 162] width 39 height 8
type input "0410"
click at [138, 173] on link "0410 0101" at bounding box center [140, 173] width 51 height 9
type input "04100101"
type input "PADDINGTON [PERSON_NAME] CHAIR - BLACK WITH BLACK FRAME"
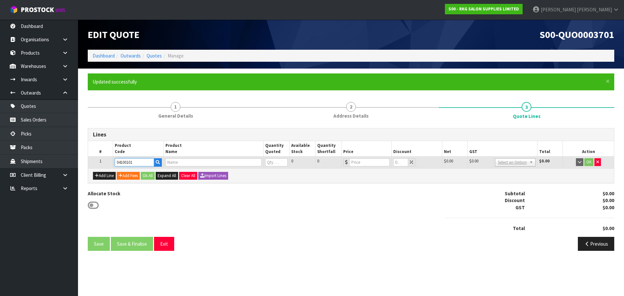
type input "0"
type input "1395"
type input "0"
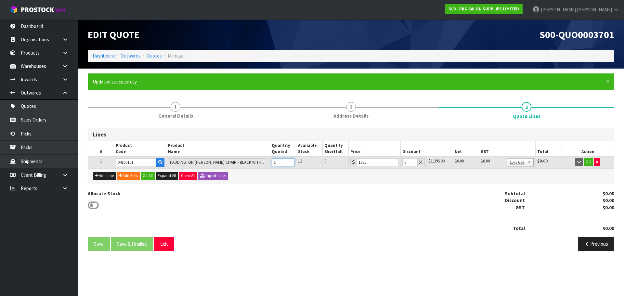
type input "1"
click at [289, 161] on input "1" at bounding box center [283, 162] width 23 height 8
drag, startPoint x: 408, startPoint y: 163, endPoint x: 402, endPoint y: 163, distance: 5.8
click at [402, 163] on input "0" at bounding box center [409, 162] width 15 height 8
type input "6"
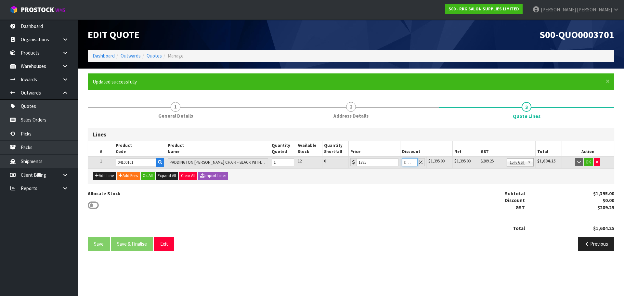
type input "5"
click at [407, 161] on input "12" at bounding box center [409, 162] width 15 height 8
type input "10"
click at [588, 164] on button "OK" at bounding box center [587, 162] width 9 height 8
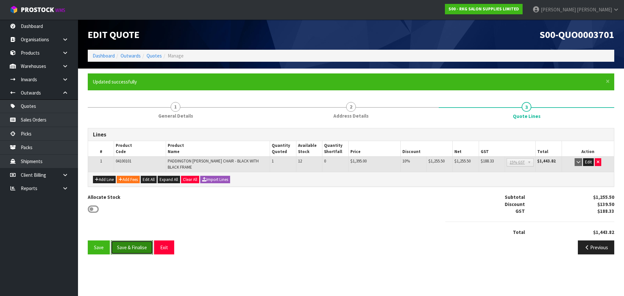
click at [136, 247] on button "Save & Finalise" at bounding box center [132, 247] width 42 height 14
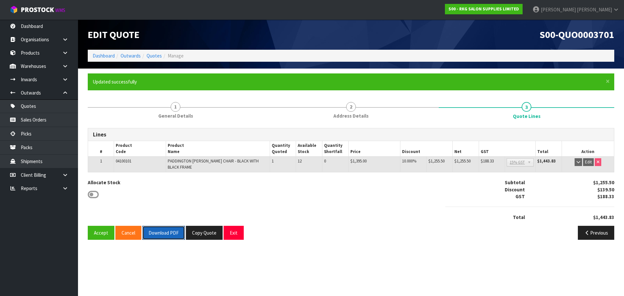
drag, startPoint x: 167, startPoint y: 233, endPoint x: 249, endPoint y: 206, distance: 86.1
click at [169, 232] on button "Download PDF" at bounding box center [163, 233] width 43 height 14
click at [230, 235] on button "Exit" at bounding box center [233, 233] width 20 height 14
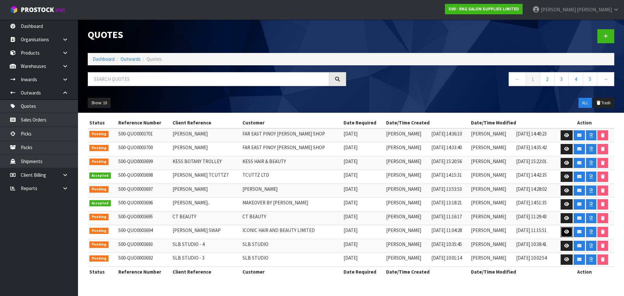
click at [564, 231] on icon at bounding box center [566, 232] width 5 height 4
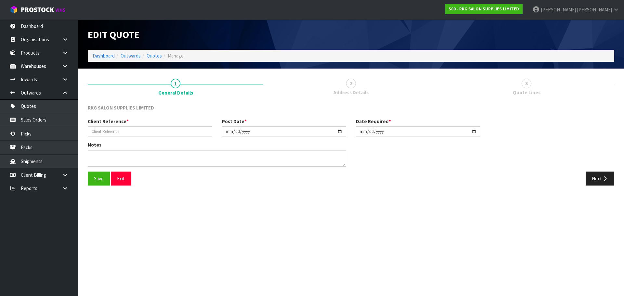
type input "[PERSON_NAME] SWAP"
type input "[DATE]"
type textarea "SWAP FOR 3 BATLOW CHAIRS AMOUNT $1506.37 BALANCE TO PAY 491.07 FOR NEW CHAIRS I…"
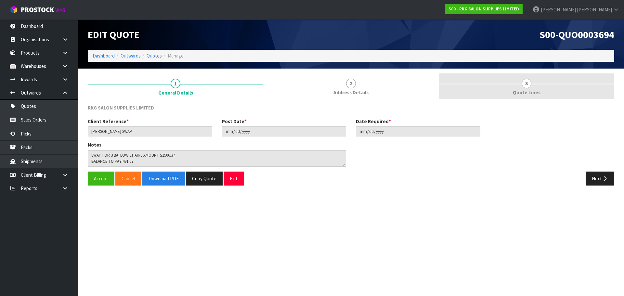
click at [524, 83] on span "3" at bounding box center [526, 84] width 10 height 10
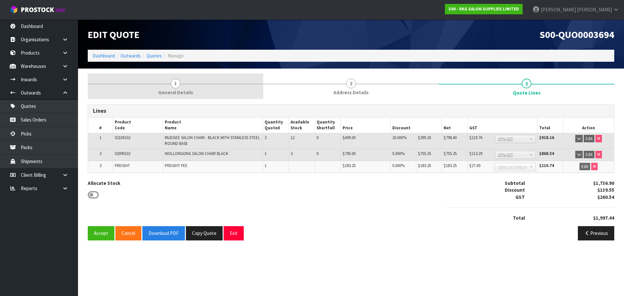
click at [181, 85] on link "1 General Details" at bounding box center [175, 86] width 175 height 26
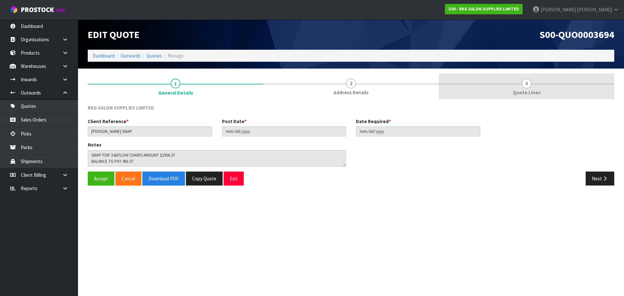
click at [523, 87] on span "3" at bounding box center [526, 84] width 10 height 10
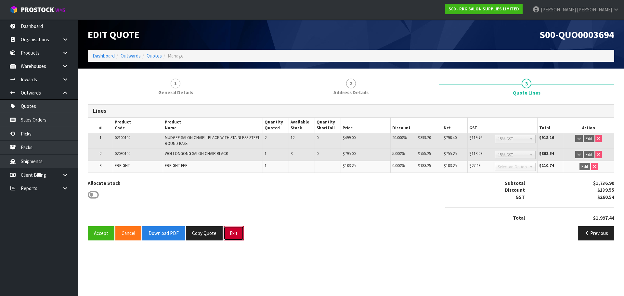
click at [233, 233] on button "Exit" at bounding box center [233, 233] width 20 height 14
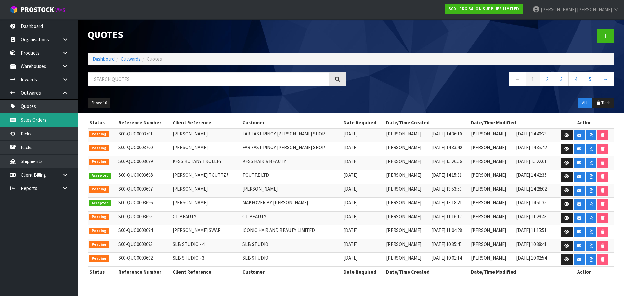
click at [24, 119] on link "Sales Orders" at bounding box center [39, 119] width 78 height 13
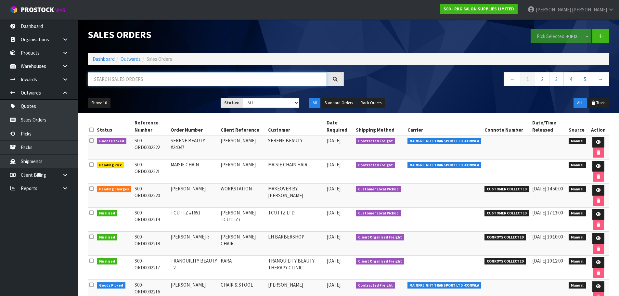
click at [107, 78] on input "text" at bounding box center [207, 79] width 239 height 14
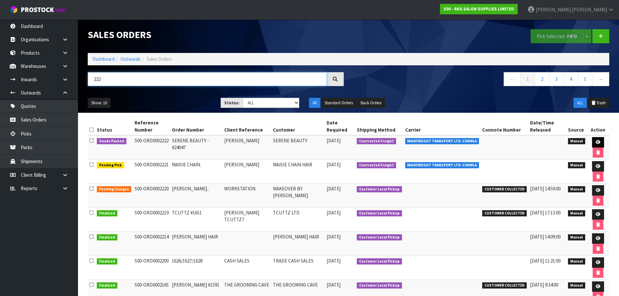
type input "222"
click at [596, 141] on icon at bounding box center [597, 142] width 5 height 4
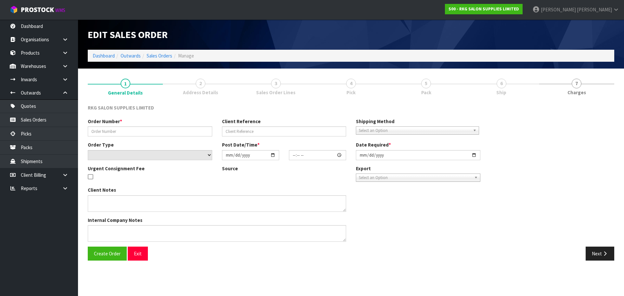
type input "SERENE BEAUTY -#24047"
type input "[PERSON_NAME]"
select select "number:0"
type input "[DATE]"
type input "10:30:00.000"
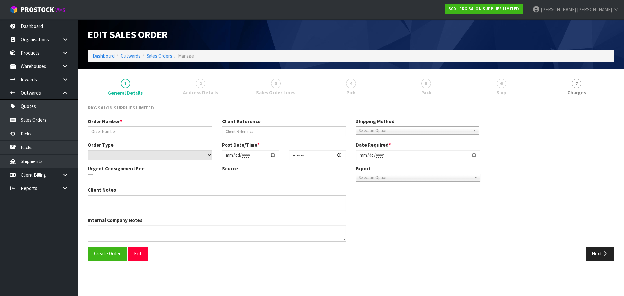
type input "[DATE]"
type textarea "SEND LOOSE CARTONS"
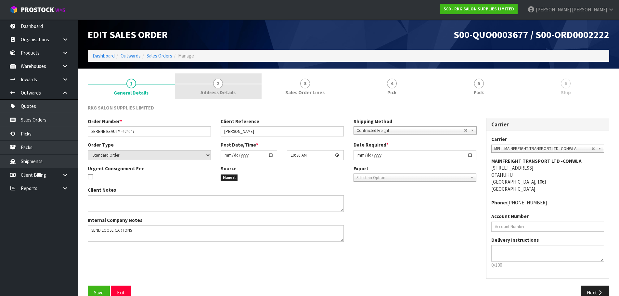
click at [212, 86] on link "2 Address Details" at bounding box center [218, 86] width 87 height 26
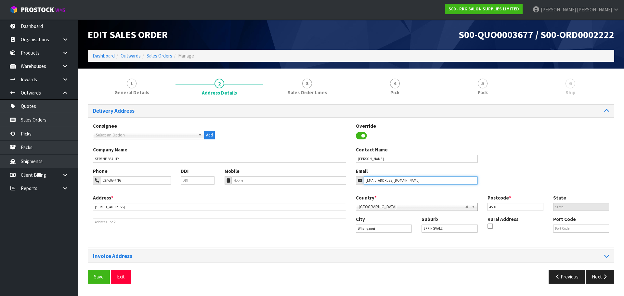
drag, startPoint x: 415, startPoint y: 181, endPoint x: 368, endPoint y: 184, distance: 47.2
click at [368, 184] on input "[EMAIL_ADDRESS][DOMAIN_NAME]" at bounding box center [420, 180] width 114 height 8
drag, startPoint x: 122, startPoint y: 206, endPoint x: 88, endPoint y: 208, distance: 34.5
click at [88, 208] on div "Address * [STREET_ADDRESS] This address line exceeds the recommended limit of 3…" at bounding box center [219, 210] width 263 height 32
drag, startPoint x: 123, startPoint y: 278, endPoint x: 126, endPoint y: 270, distance: 8.3
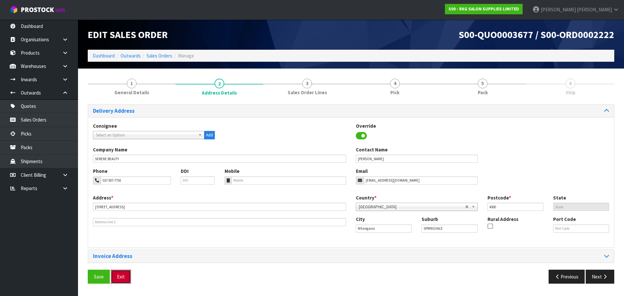
click at [123, 278] on button "Exit" at bounding box center [121, 277] width 20 height 14
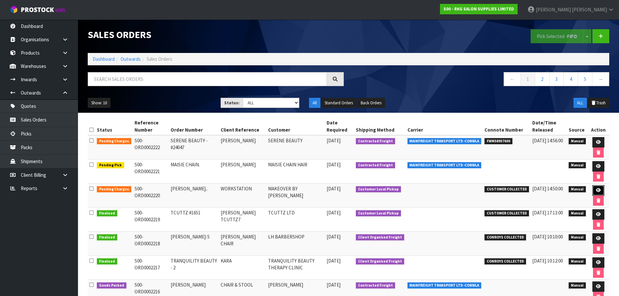
click at [597, 191] on icon at bounding box center [598, 190] width 5 height 4
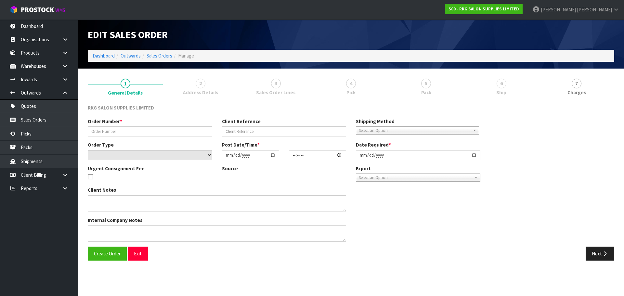
type input "[PERSON_NAME].."
type input "WORKSTATION"
select select "number:0"
type input "[DATE]"
type input "15:00:00.000"
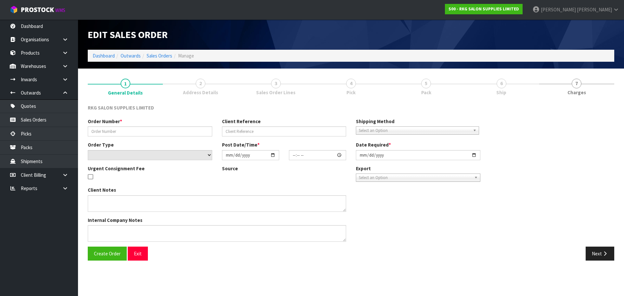
type input "[DATE]"
type textarea "FOR PICK UP"
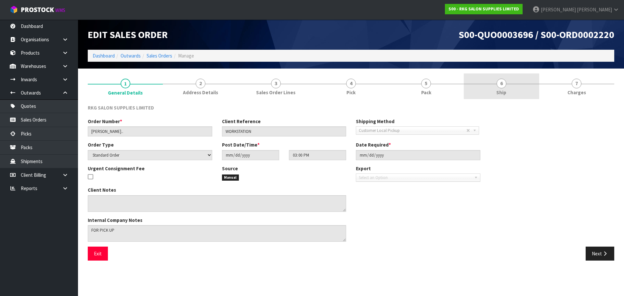
click at [503, 83] on span "6" at bounding box center [501, 84] width 10 height 10
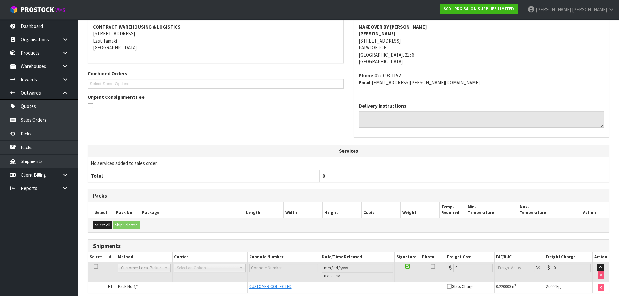
scroll to position [127, 0]
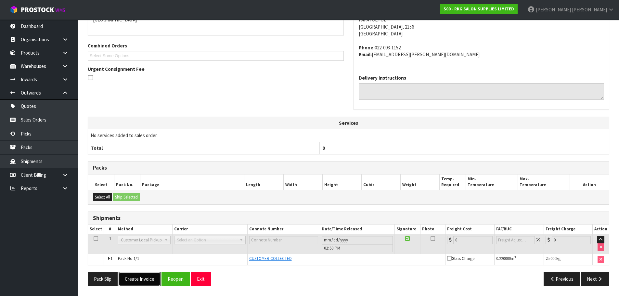
click at [143, 280] on button "Create Invoice" at bounding box center [140, 279] width 42 height 14
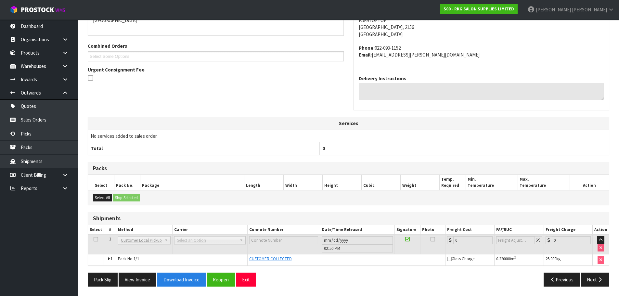
scroll to position [150, 0]
click at [133, 281] on button "View Invoice" at bounding box center [138, 279] width 38 height 14
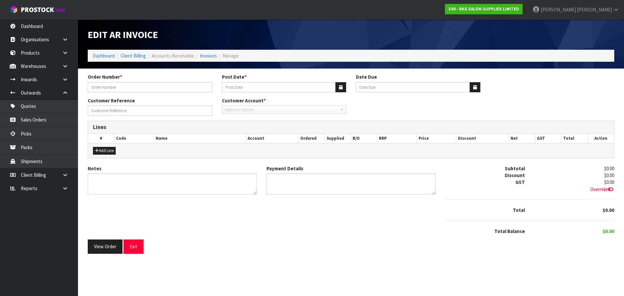
type input "[PERSON_NAME].."
type input "[DATE]"
type input "WORKSTATION"
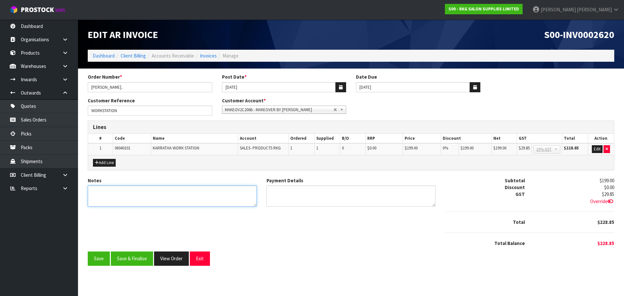
click at [136, 194] on textarea "Notes" at bounding box center [172, 195] width 169 height 21
type textarea "THANK YOU FOR YOUR ORDER. COLLECTED."
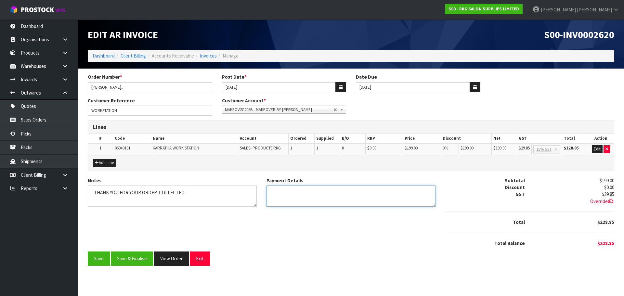
click at [285, 189] on textarea "Payment Details" at bounding box center [350, 195] width 169 height 21
type textarea "DIRECT CREDIT [DATE]"
click at [594, 149] on button "Edit" at bounding box center [596, 149] width 11 height 8
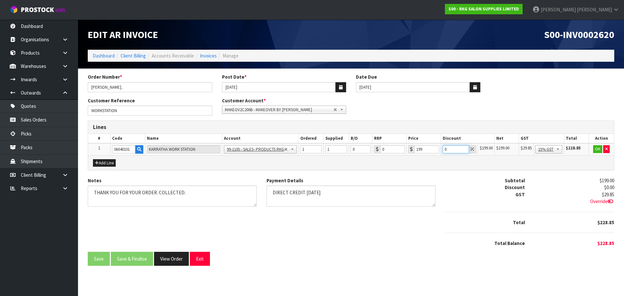
drag, startPoint x: 449, startPoint y: 150, endPoint x: 440, endPoint y: 150, distance: 8.8
click at [440, 150] on tr "1 06040101 [GEOGRAPHIC_DATA] 99-1100 - SALES -ADMIN 99-1105 - SALES- PRODUCTS R…" at bounding box center [350, 149] width 525 height 12
type input "10"
click at [598, 151] on button "OK" at bounding box center [597, 149] width 9 height 8
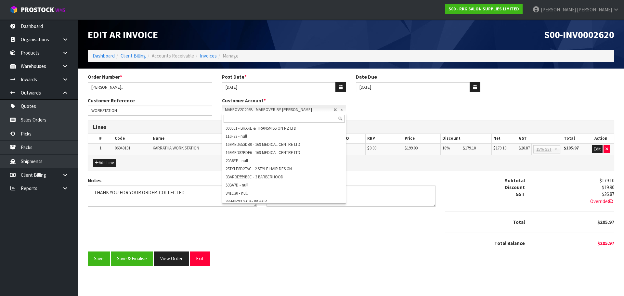
click at [343, 110] on b at bounding box center [343, 109] width 6 height 7
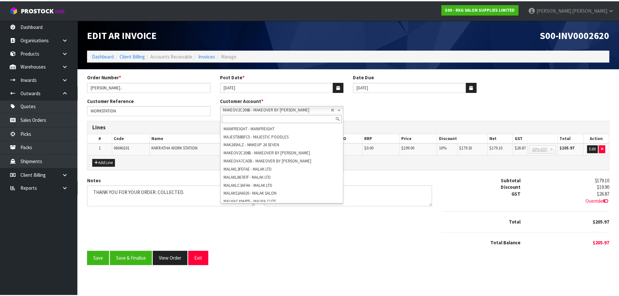
scroll to position [11071, 0]
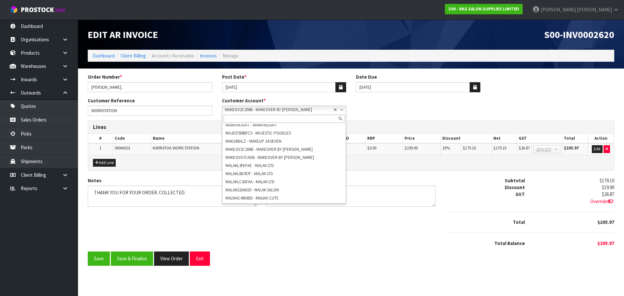
click at [343, 111] on b at bounding box center [343, 109] width 6 height 7
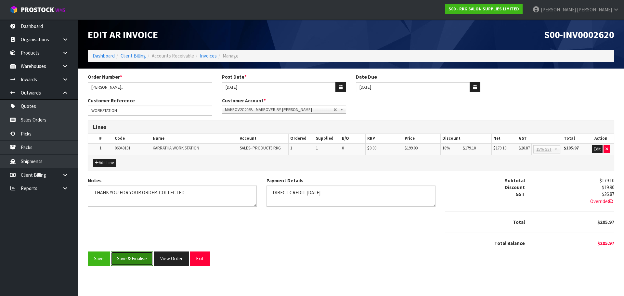
click at [134, 262] on button "Save & Finalise" at bounding box center [132, 258] width 42 height 14
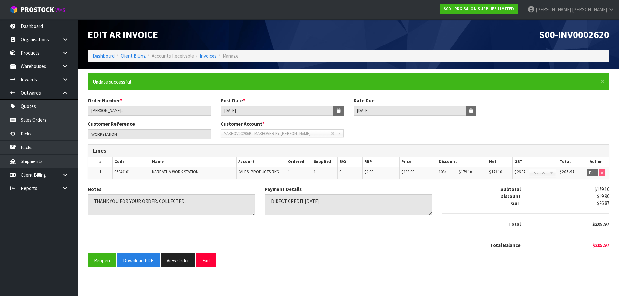
scroll to position [0, 0]
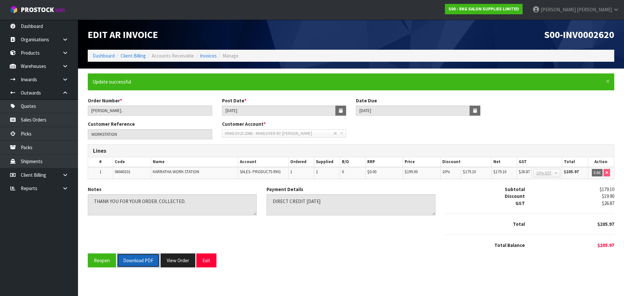
click at [139, 259] on button "Download PDF" at bounding box center [138, 260] width 43 height 14
click at [206, 261] on button "Exit" at bounding box center [206, 260] width 20 height 14
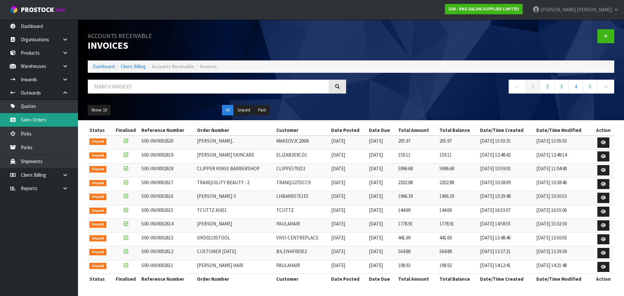
click at [29, 121] on link "Sales Orders" at bounding box center [39, 119] width 78 height 13
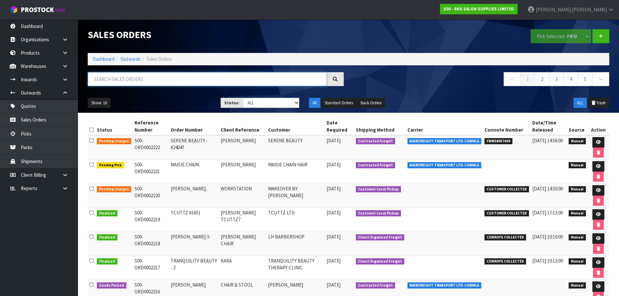
click at [115, 78] on input "text" at bounding box center [207, 79] width 239 height 14
click at [596, 192] on icon at bounding box center [598, 190] width 5 height 4
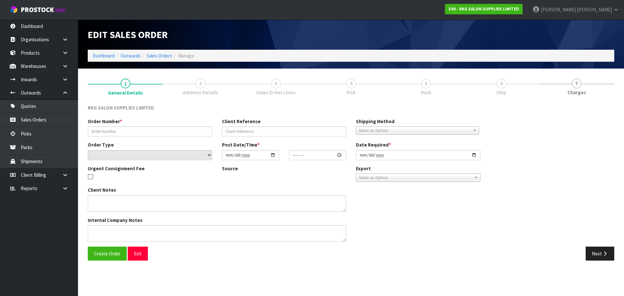
type input "[PERSON_NAME].."
type input "WORKSTATION"
select select "number:0"
type input "[DATE]"
type input "15:00:00.000"
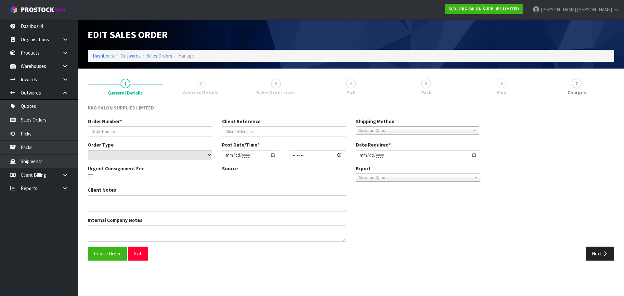
type input "[DATE]"
type textarea "FOR PICK UP"
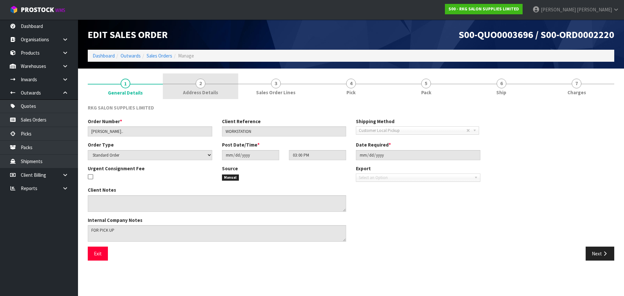
click at [203, 83] on span "2" at bounding box center [201, 84] width 10 height 10
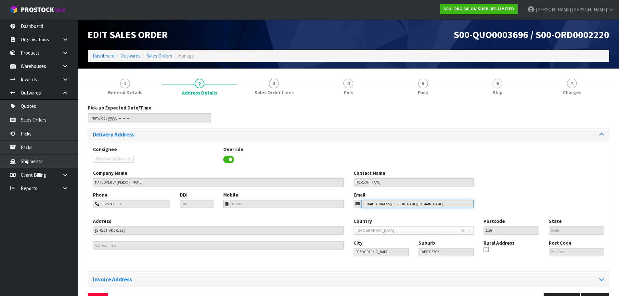
drag, startPoint x: 410, startPoint y: 203, endPoint x: 349, endPoint y: 203, distance: 60.1
click at [349, 203] on div "Email [EMAIL_ADDRESS][PERSON_NAME][DOMAIN_NAME]" at bounding box center [413, 199] width 130 height 17
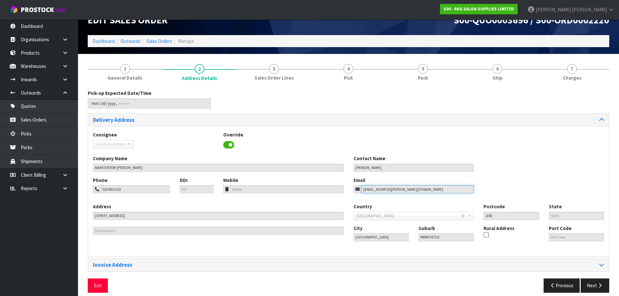
scroll to position [21, 0]
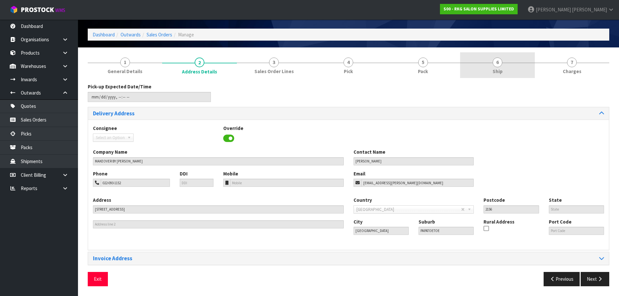
click at [501, 65] on span "6" at bounding box center [497, 62] width 10 height 10
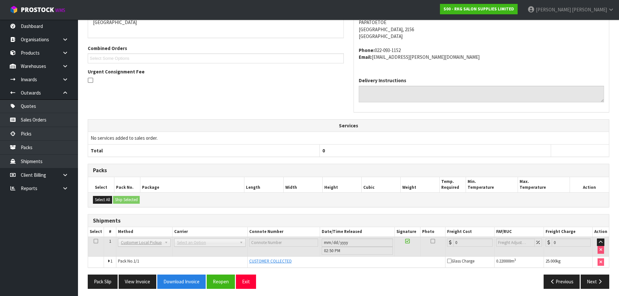
scroll to position [127, 0]
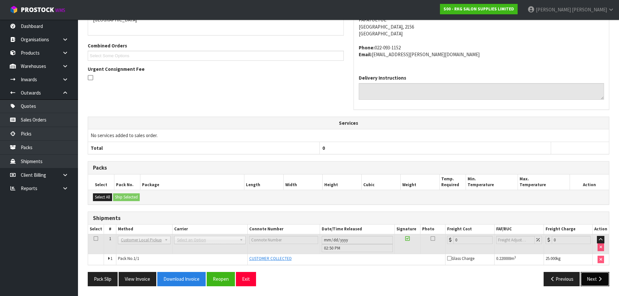
click at [595, 283] on button "Next" at bounding box center [594, 279] width 29 height 14
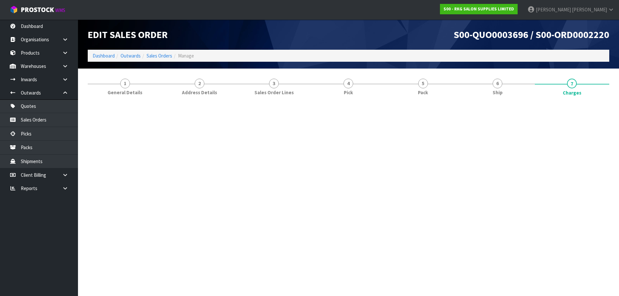
scroll to position [0, 0]
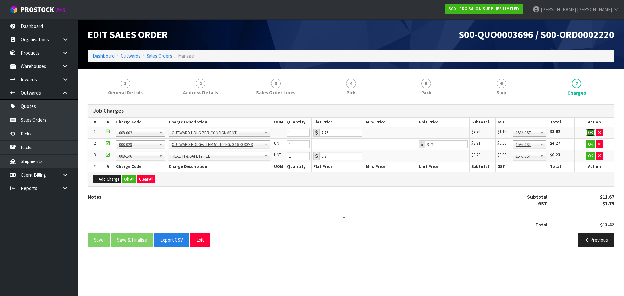
click at [589, 133] on button "OK" at bounding box center [590, 133] width 9 height 8
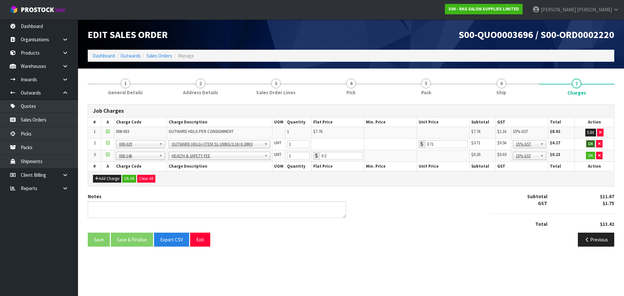
click at [589, 144] on button "OK" at bounding box center [590, 144] width 9 height 8
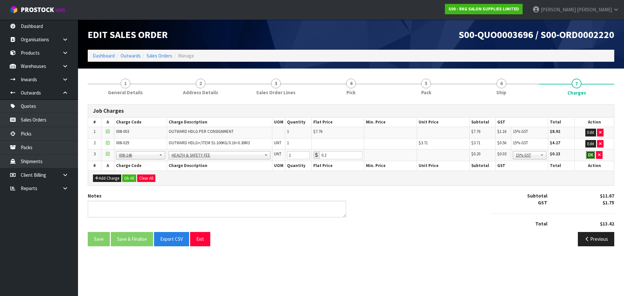
click at [589, 155] on button "OK" at bounding box center [590, 155] width 9 height 8
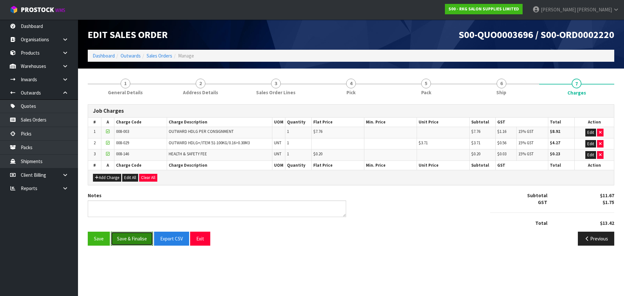
click at [130, 241] on button "Save & Finalise" at bounding box center [132, 239] width 42 height 14
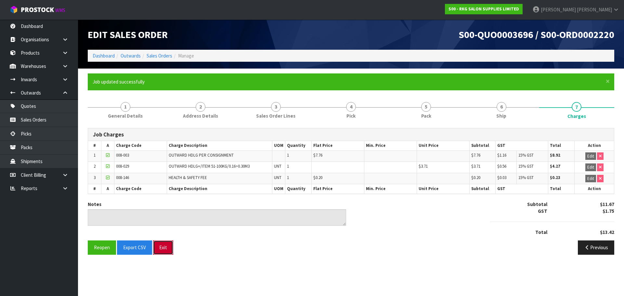
click at [165, 247] on button "Exit" at bounding box center [163, 247] width 20 height 14
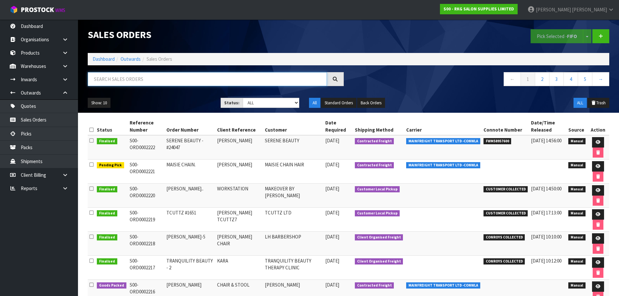
click at [126, 79] on input "text" at bounding box center [207, 79] width 239 height 14
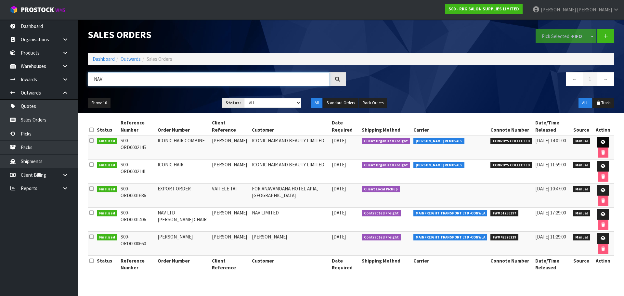
type input "NAV"
drag, startPoint x: 600, startPoint y: 142, endPoint x: 558, endPoint y: 154, distance: 43.2
click at [600, 142] on icon at bounding box center [602, 142] width 5 height 4
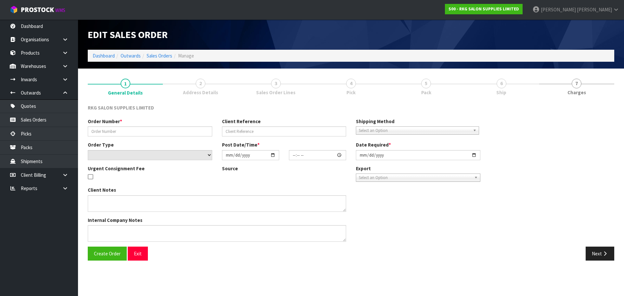
type input "ICONIC HAIR COMBINE"
type input "[PERSON_NAME]"
select select "number:0"
type input "2025-09-01"
type input "00:00:00.000"
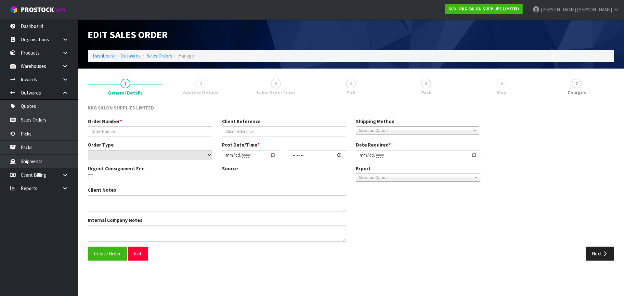
type input "2025-09-01"
type textarea "COMBINE ORDER WITH S0#2141"
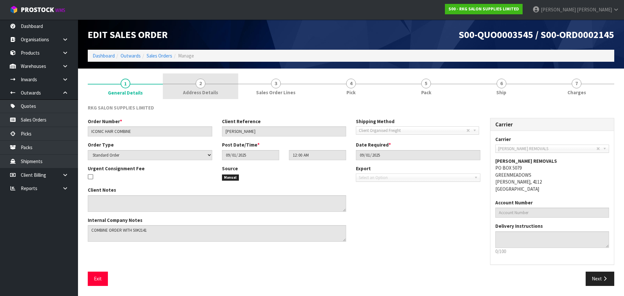
click at [202, 84] on span "2" at bounding box center [201, 84] width 10 height 10
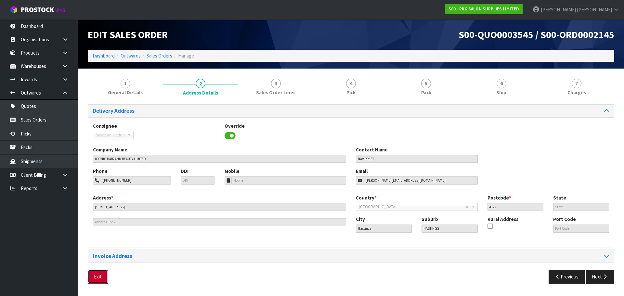
click at [94, 273] on button "Exit" at bounding box center [98, 277] width 20 height 14
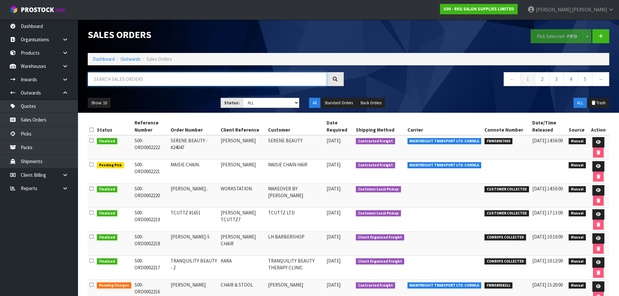
click at [114, 79] on input "text" at bounding box center [207, 79] width 239 height 14
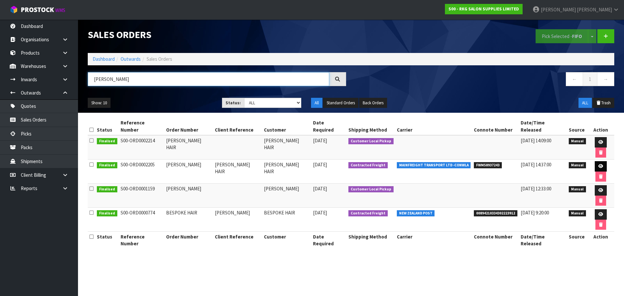
type input "[PERSON_NAME]"
click at [598, 164] on icon at bounding box center [600, 166] width 5 height 4
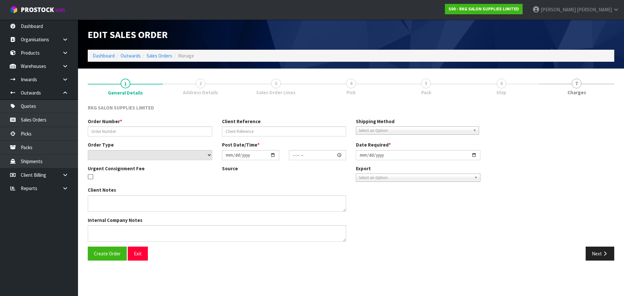
type input "[PERSON_NAME]"
type input "[PERSON_NAME] HAIR"
select select "number:0"
type input "[DATE]"
type input "00:00:00.000"
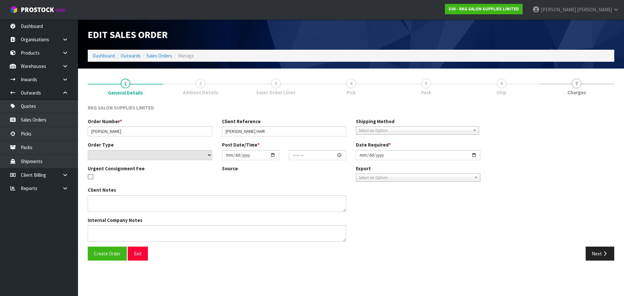
type input "[DATE]"
type textarea "1 PALLET, DELIVERY [DATE]"
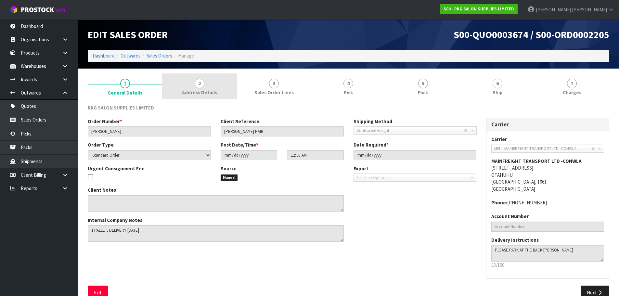
click at [202, 86] on span "2" at bounding box center [200, 84] width 10 height 10
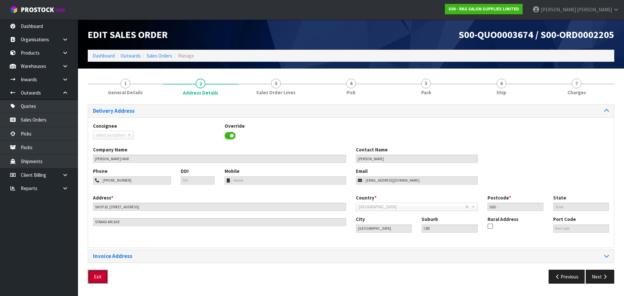
drag, startPoint x: 95, startPoint y: 277, endPoint x: 162, endPoint y: 252, distance: 71.8
click at [95, 277] on button "Exit" at bounding box center [98, 277] width 20 height 14
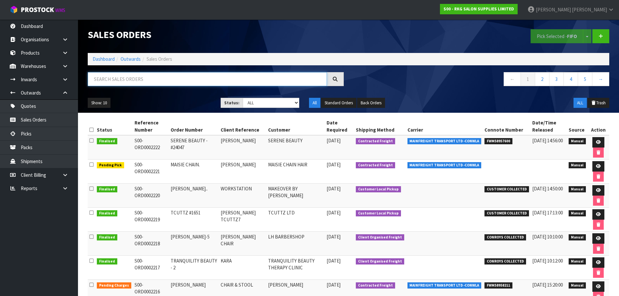
click at [120, 78] on input "text" at bounding box center [207, 79] width 239 height 14
type input "2206"
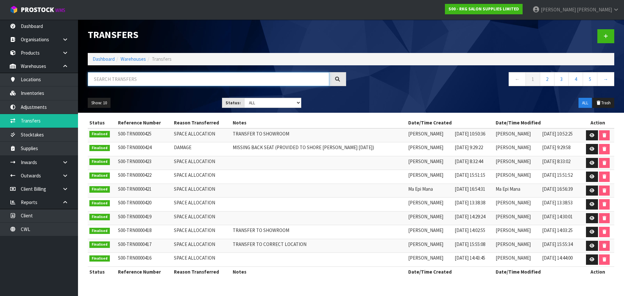
click at [119, 81] on input "text" at bounding box center [208, 79] width 241 height 14
type input "0803"
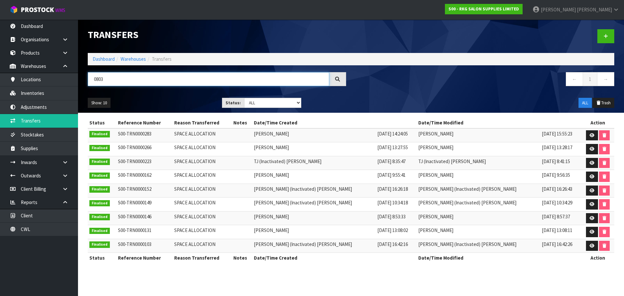
drag, startPoint x: 118, startPoint y: 79, endPoint x: 83, endPoint y: 82, distance: 34.3
click at [83, 82] on div "0803" at bounding box center [217, 81] width 268 height 19
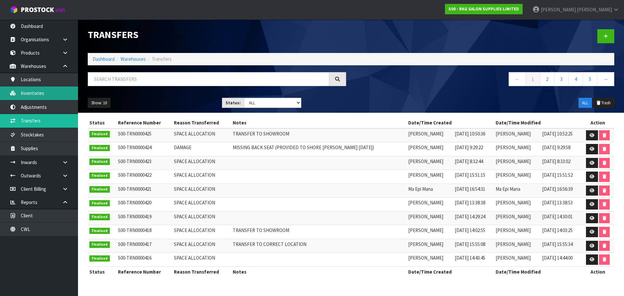
click at [54, 94] on link "Inventories" at bounding box center [39, 92] width 78 height 13
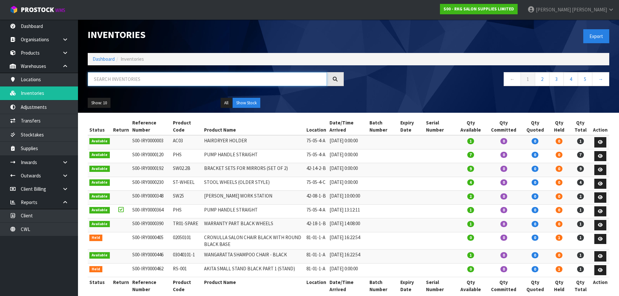
click at [111, 83] on input "text" at bounding box center [207, 79] width 239 height 14
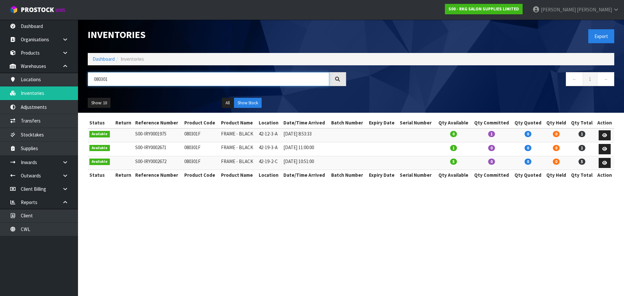
drag, startPoint x: 102, startPoint y: 80, endPoint x: 112, endPoint y: 81, distance: 10.1
click at [112, 81] on input "080301" at bounding box center [208, 79] width 241 height 14
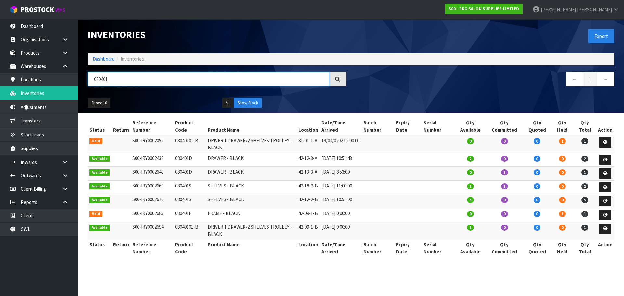
drag, startPoint x: 99, startPoint y: 79, endPoint x: 138, endPoint y: 79, distance: 38.6
click at [138, 79] on input "080401" at bounding box center [208, 79] width 241 height 14
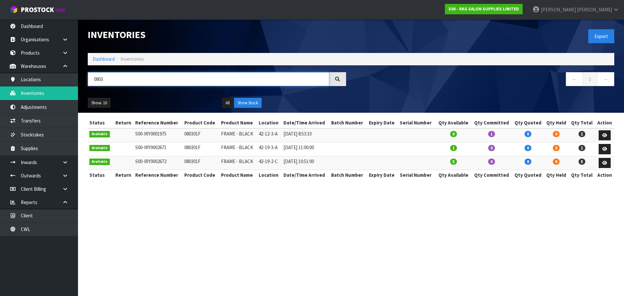
drag, startPoint x: 122, startPoint y: 79, endPoint x: 85, endPoint y: 81, distance: 37.1
click at [85, 81] on div "0803" at bounding box center [217, 81] width 268 height 19
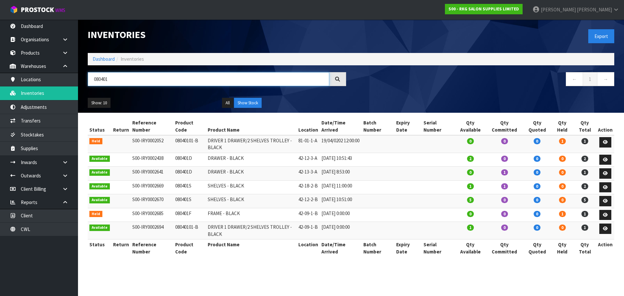
type input "080401"
click at [87, 84] on div "080401" at bounding box center [217, 81] width 268 height 19
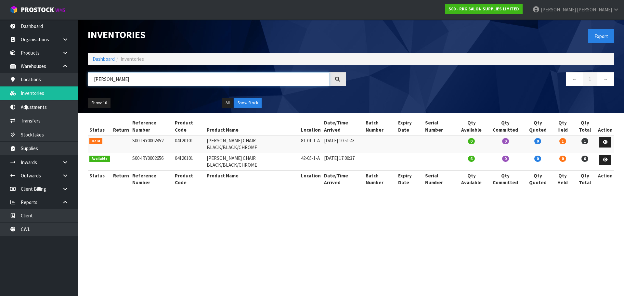
drag, startPoint x: 118, startPoint y: 78, endPoint x: 91, endPoint y: 79, distance: 27.0
click at [91, 79] on input "[PERSON_NAME]" at bounding box center [208, 79] width 241 height 14
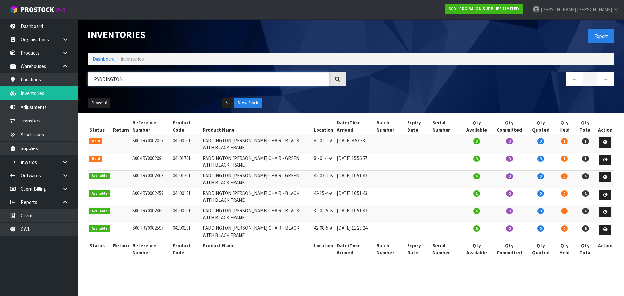
type input "PADDINGTON"
